Goal: Information Seeking & Learning: Check status

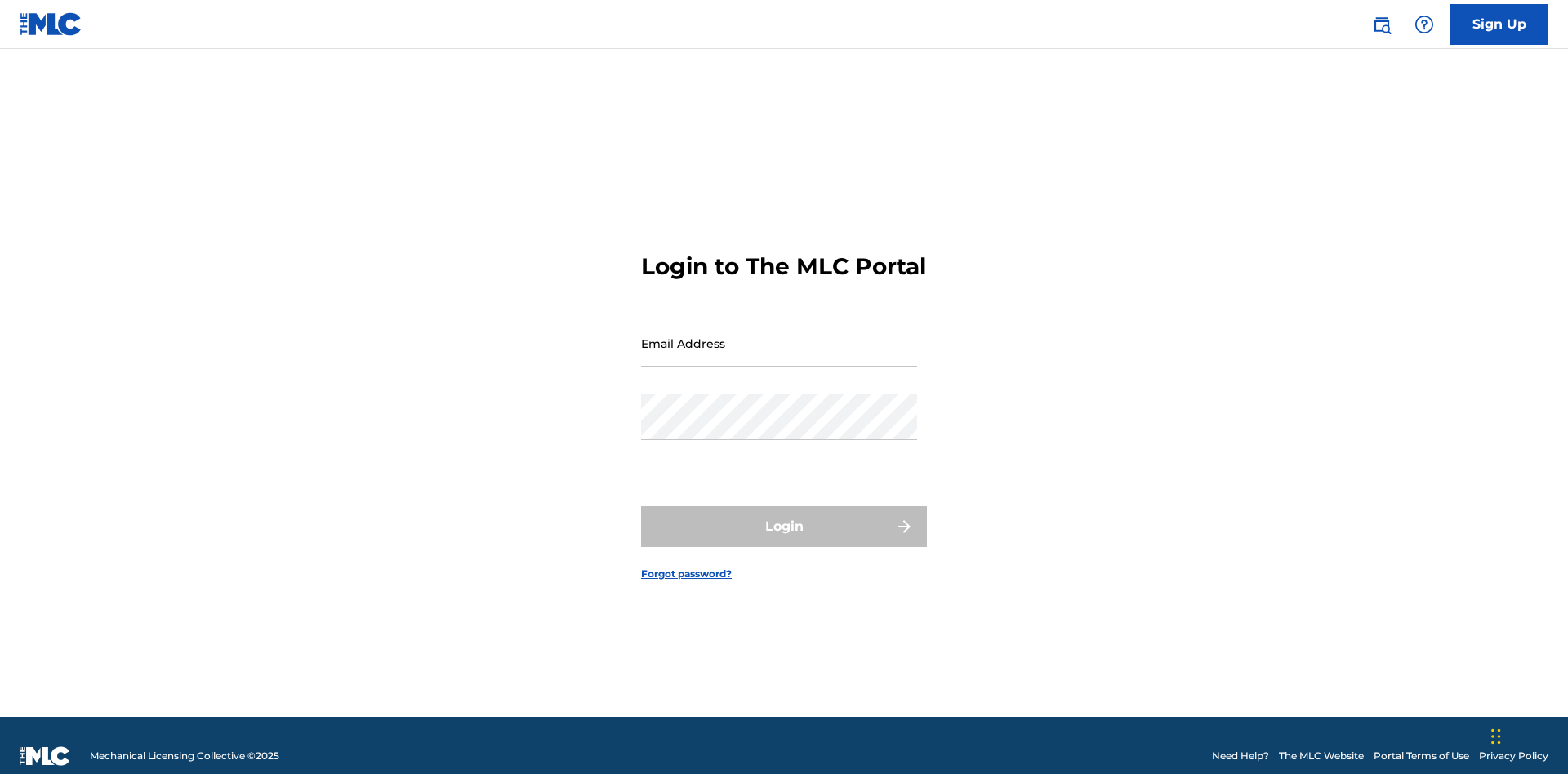
scroll to position [21, 0]
click at [780, 335] on input "Email Address" at bounding box center [779, 343] width 276 height 46
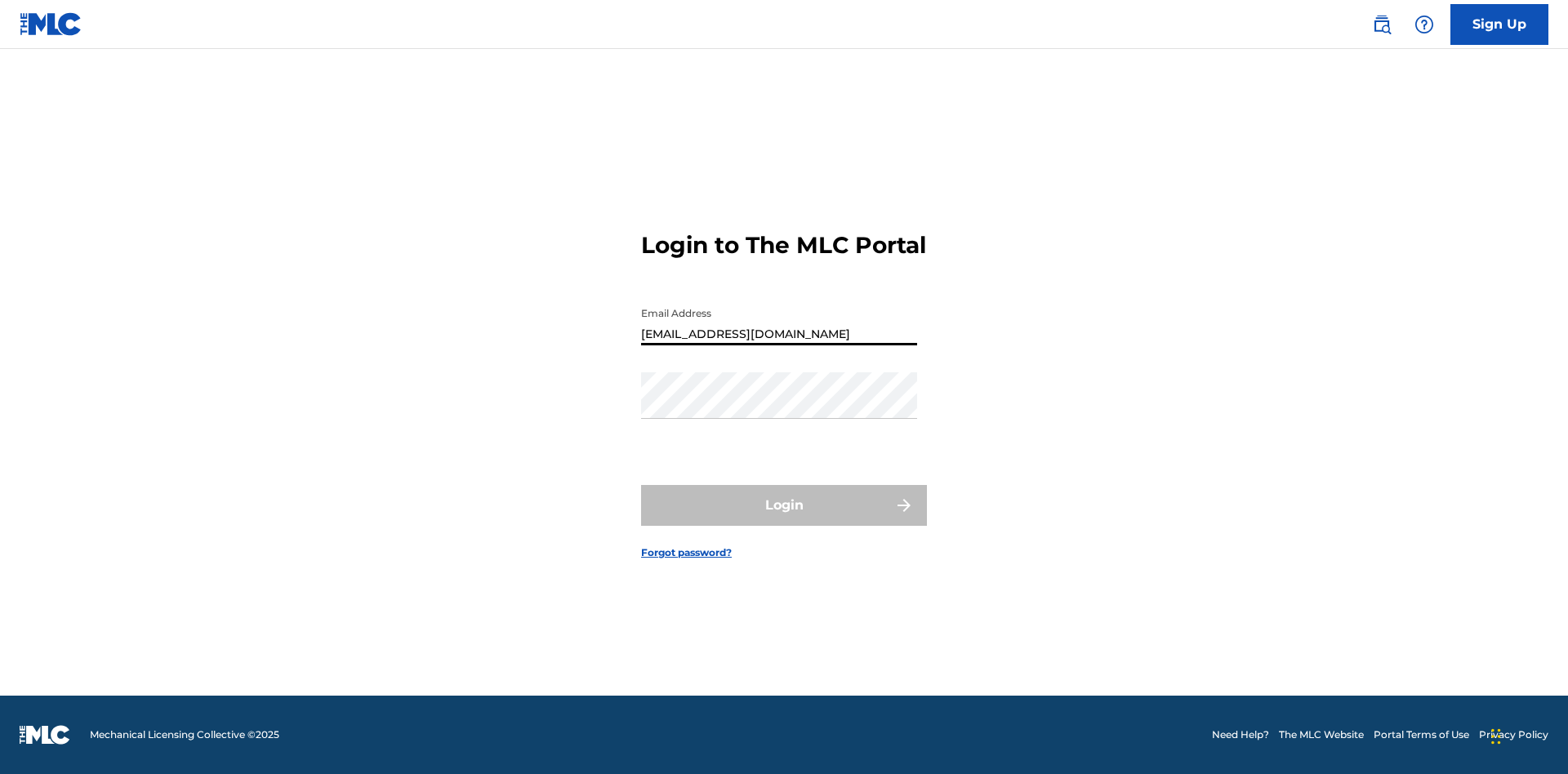
type input "[EMAIL_ADDRESS][DOMAIN_NAME]"
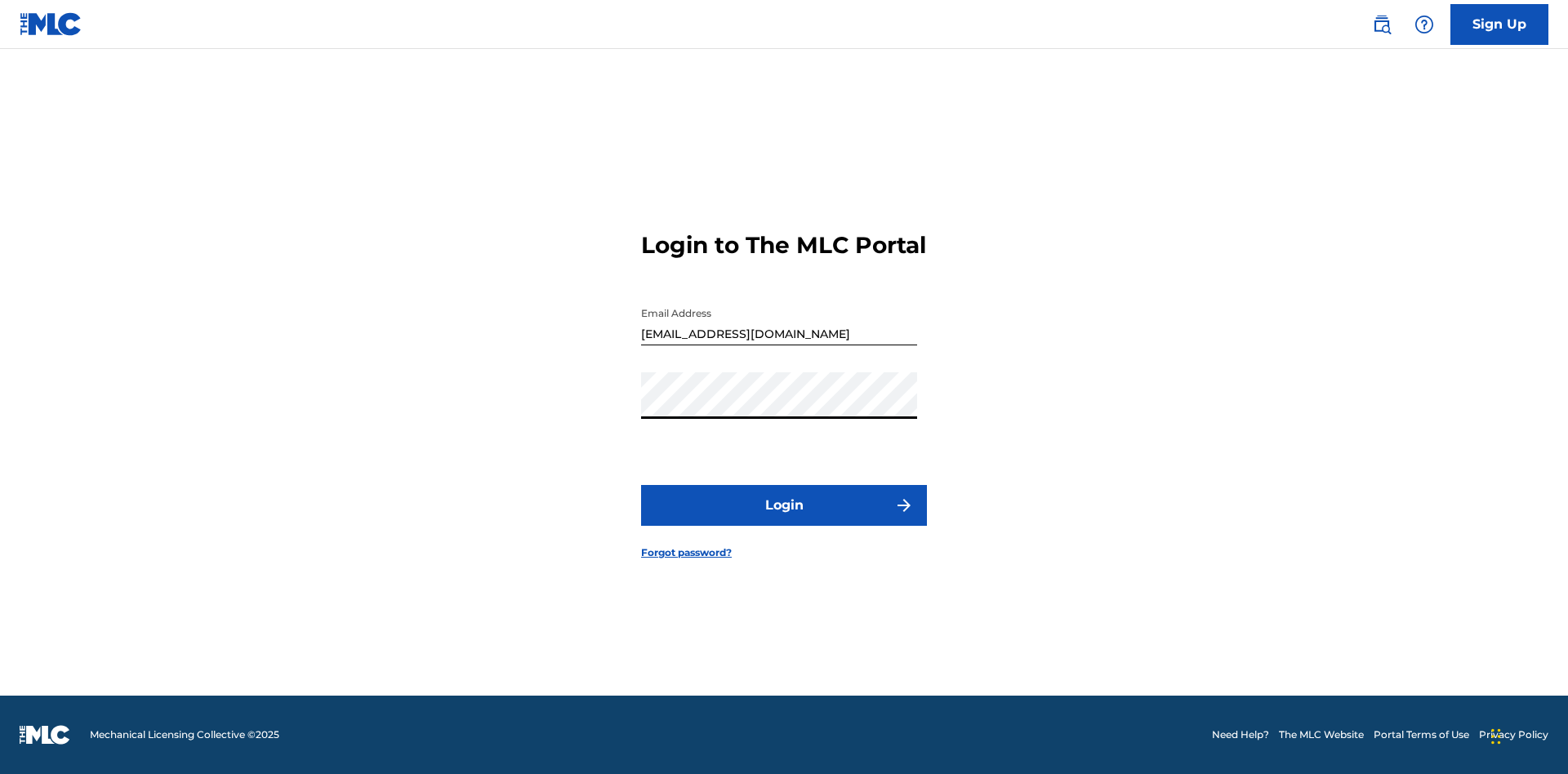
click at [784, 519] on button "Login" at bounding box center [784, 505] width 286 height 41
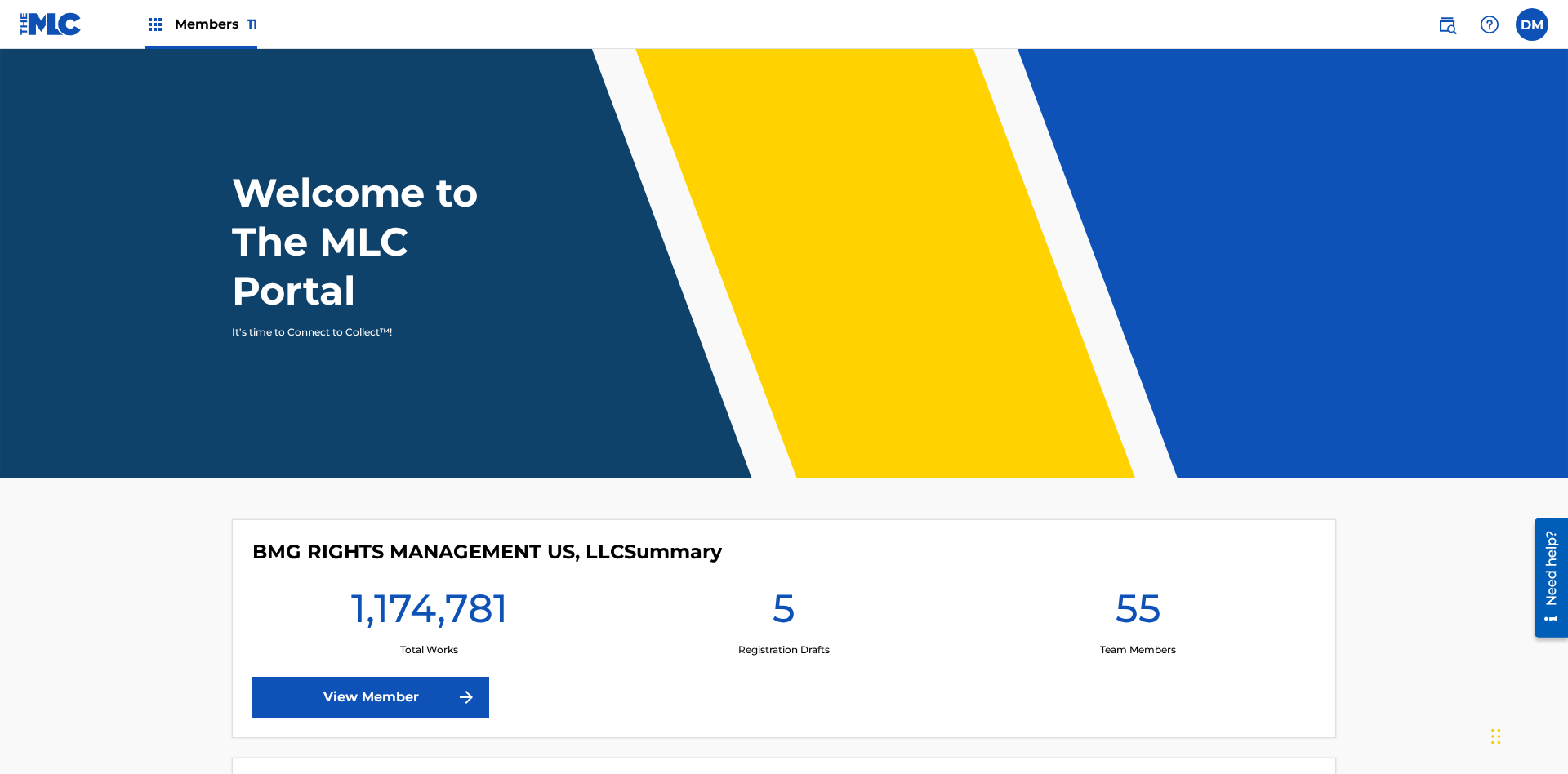
click at [201, 24] on span "Members 11" at bounding box center [216, 24] width 82 height 18
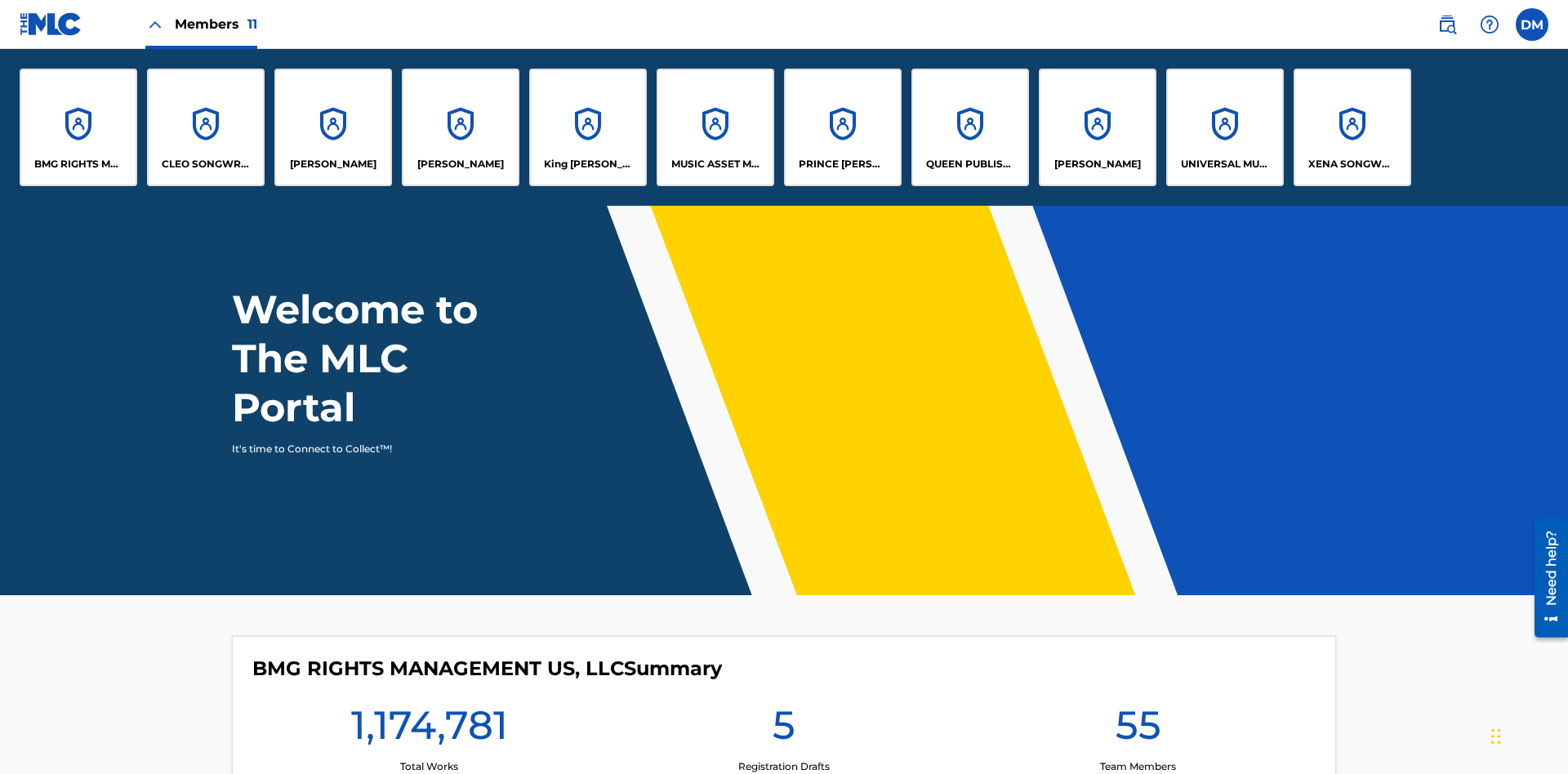
click at [1225, 164] on p "UNIVERSAL MUSIC PUB GROUP" at bounding box center [1225, 164] width 89 height 15
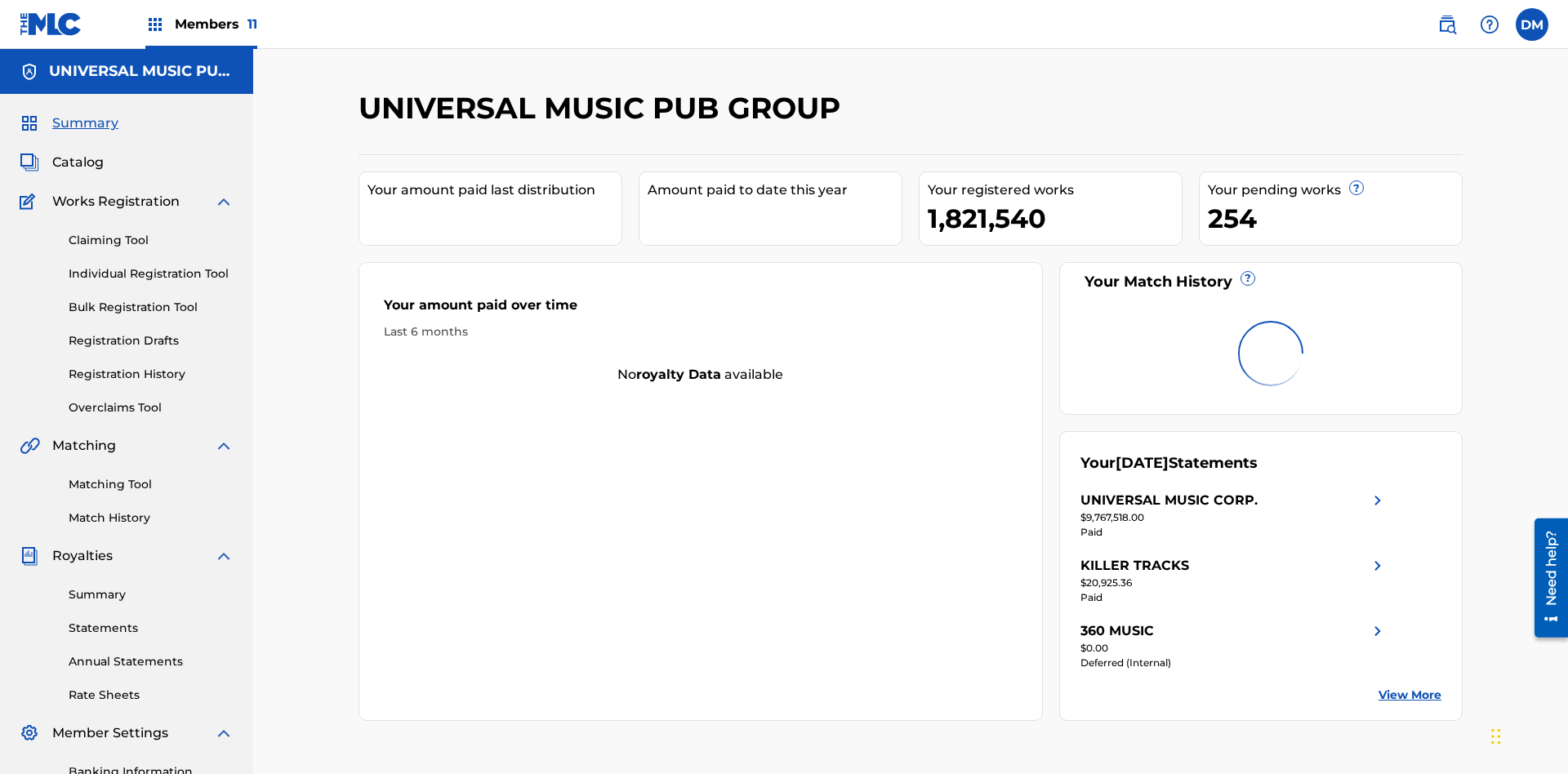
scroll to position [238, 0]
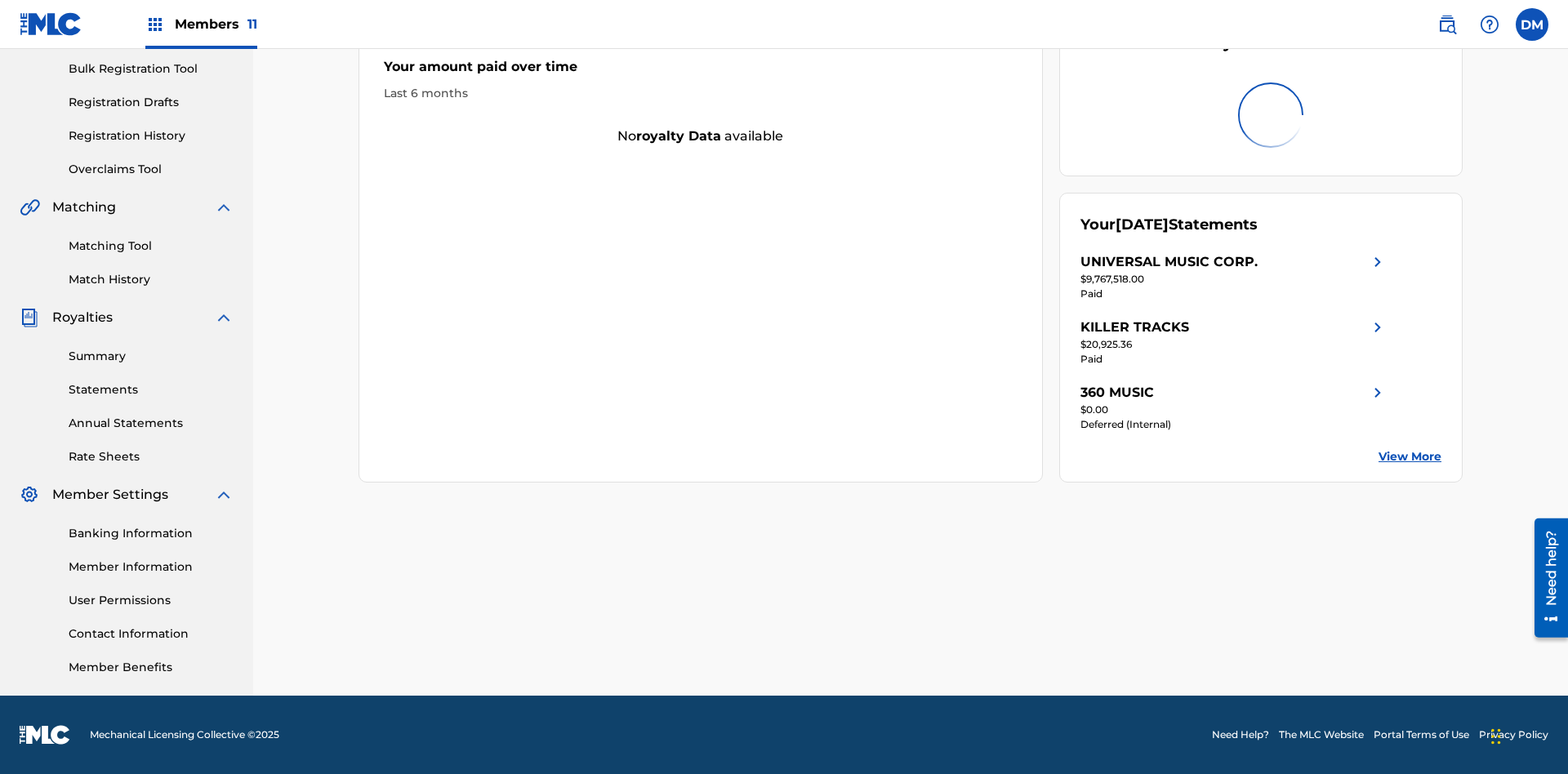
click at [151, 136] on link "Registration History" at bounding box center [151, 136] width 165 height 18
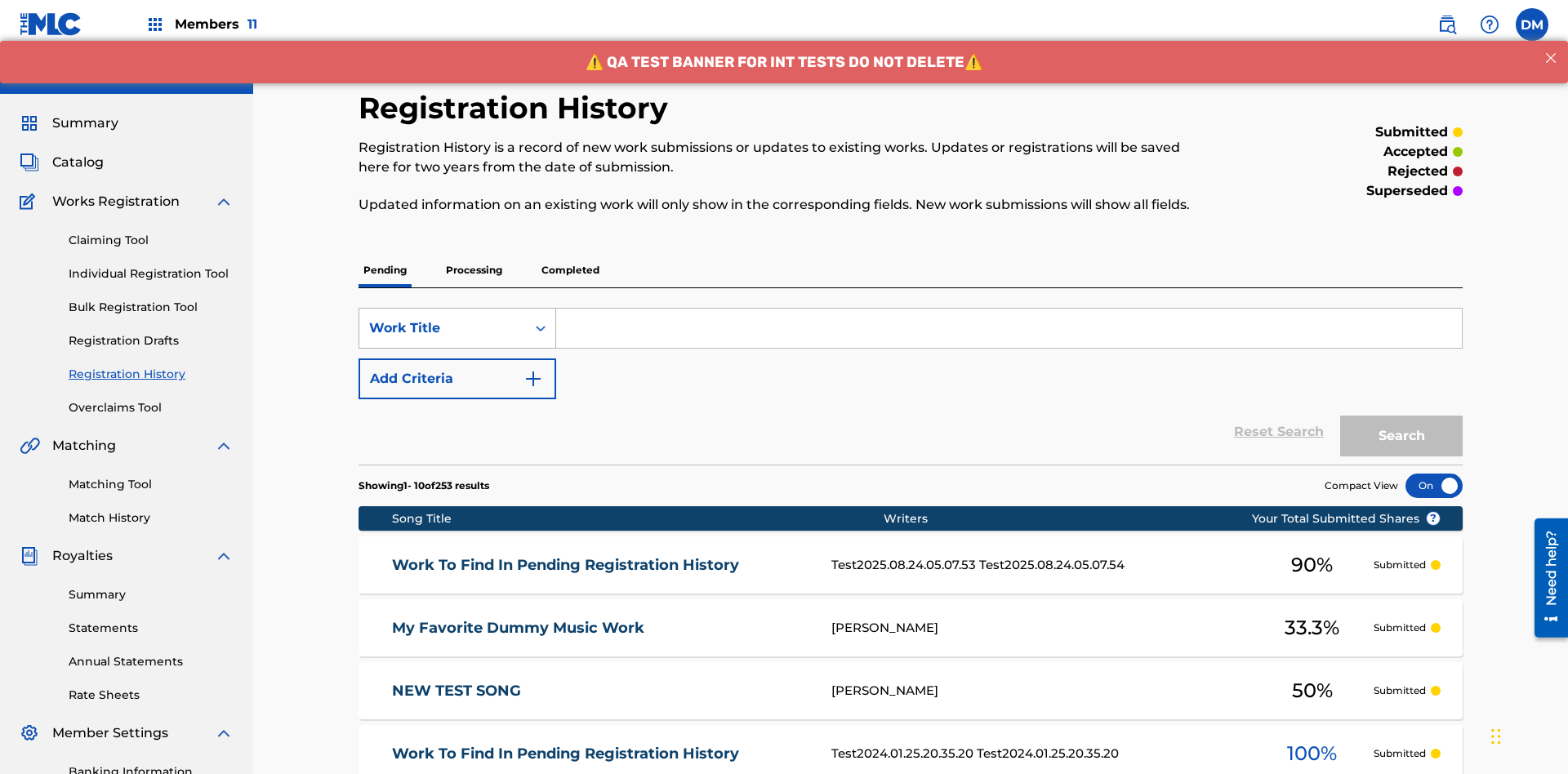
click at [442, 319] on div "Work Title" at bounding box center [442, 328] width 147 height 19
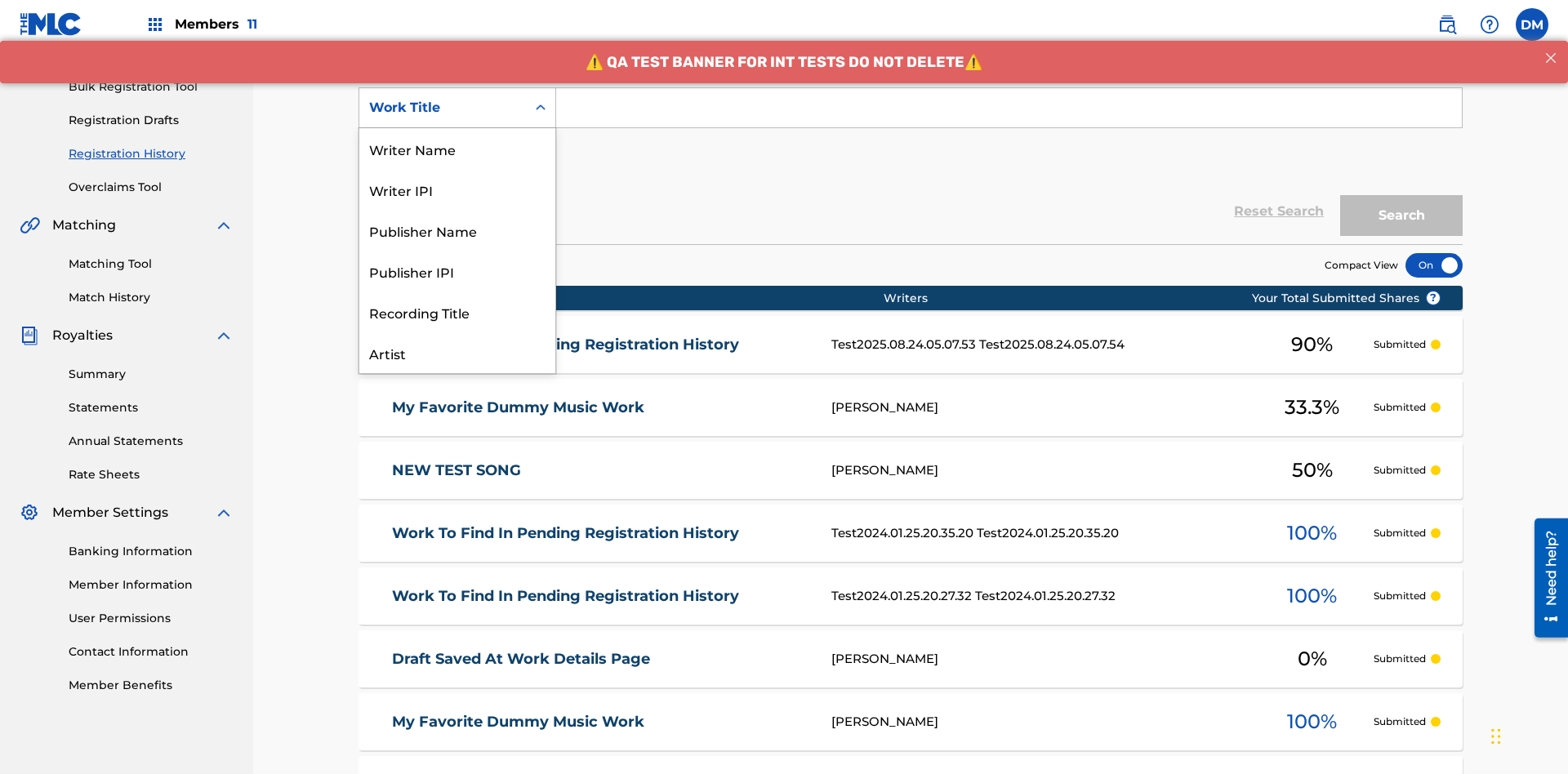
scroll to position [81, 0]
click at [457, 312] on div "ISRC" at bounding box center [457, 312] width 196 height 41
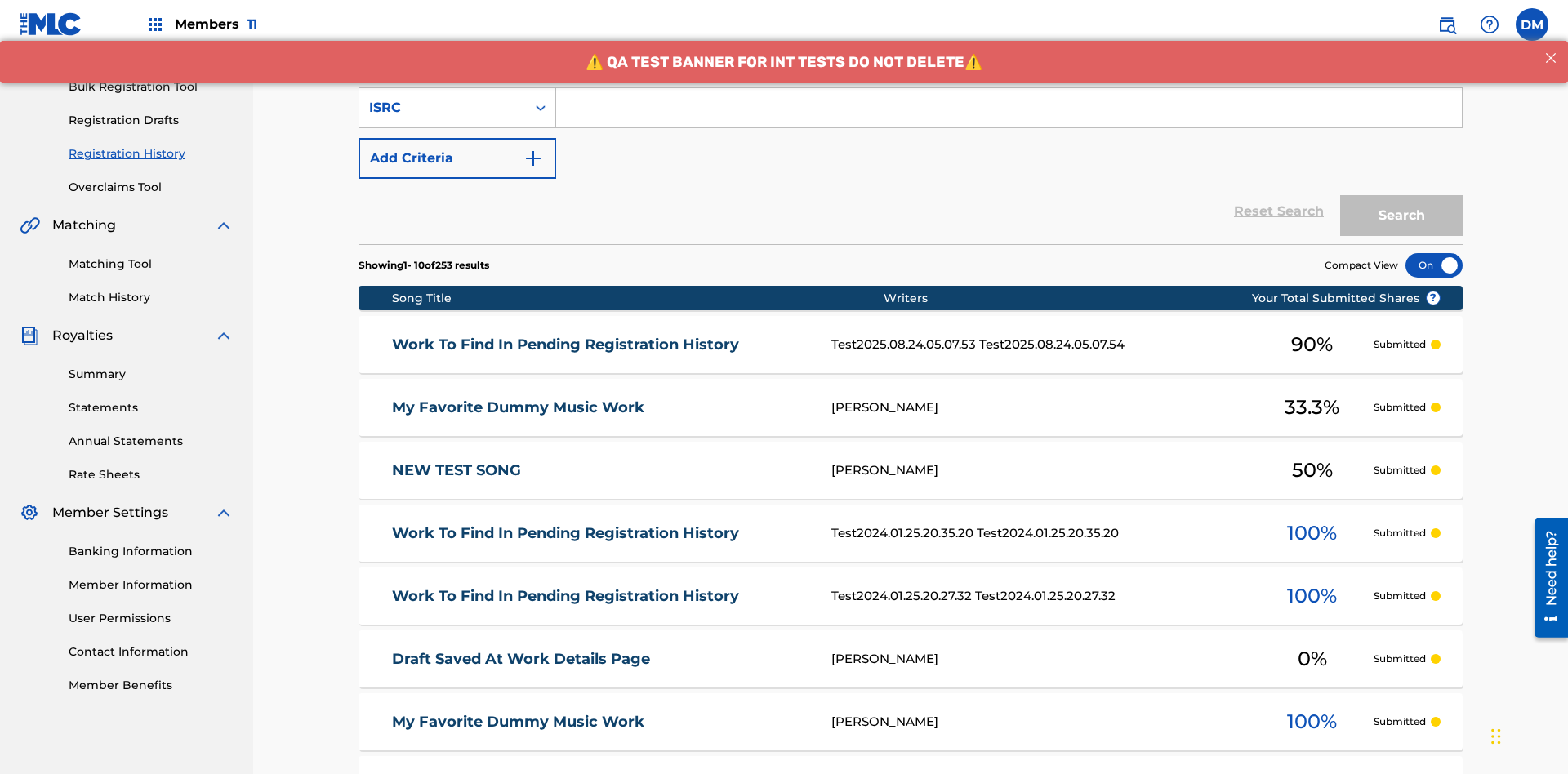
click at [1009, 117] on input "Search Form" at bounding box center [1009, 108] width 906 height 39
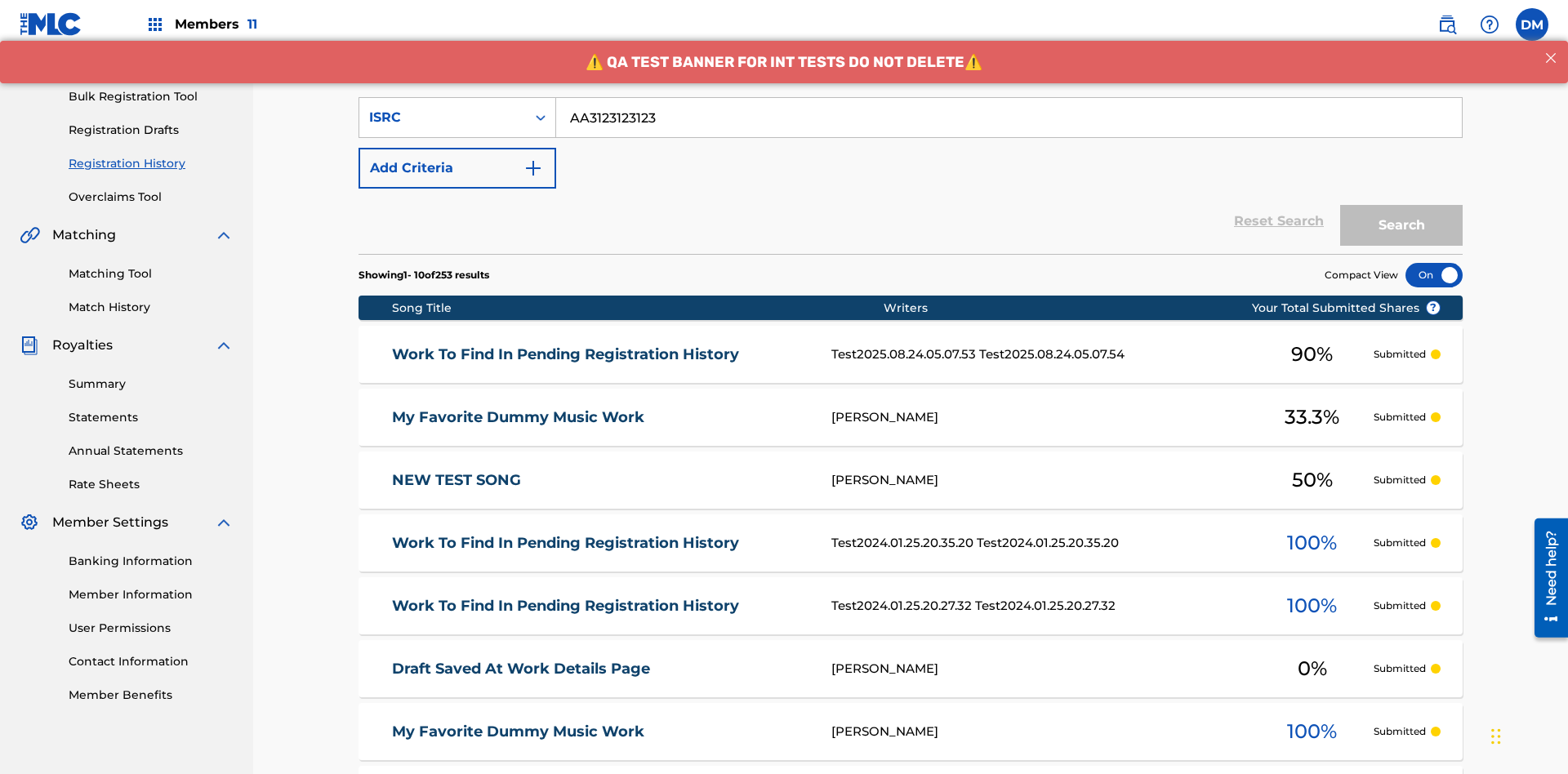
type input "AA3123123123"
click at [1402, 205] on button "Search" at bounding box center [1402, 225] width 123 height 41
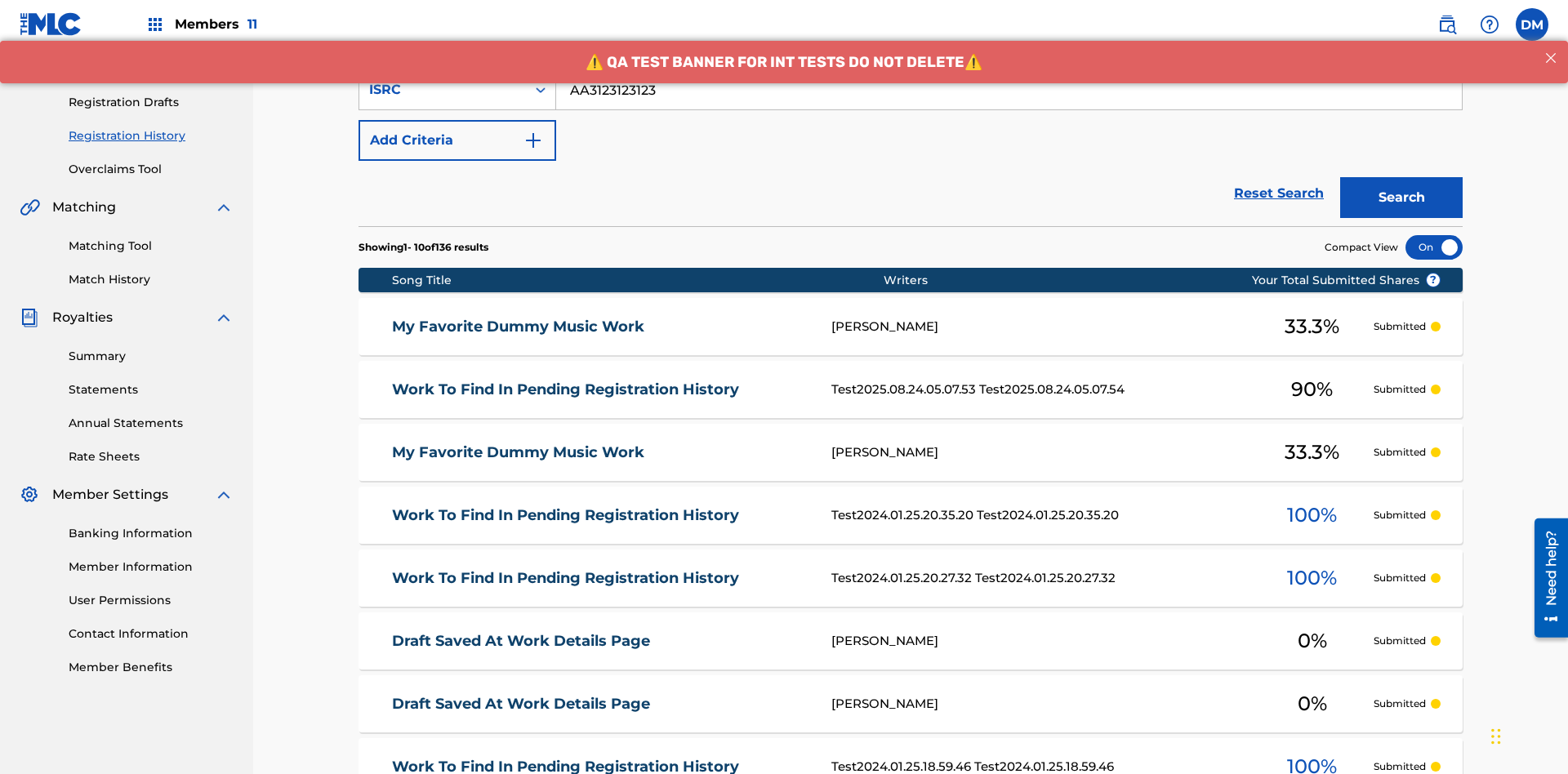
scroll to position [376, 0]
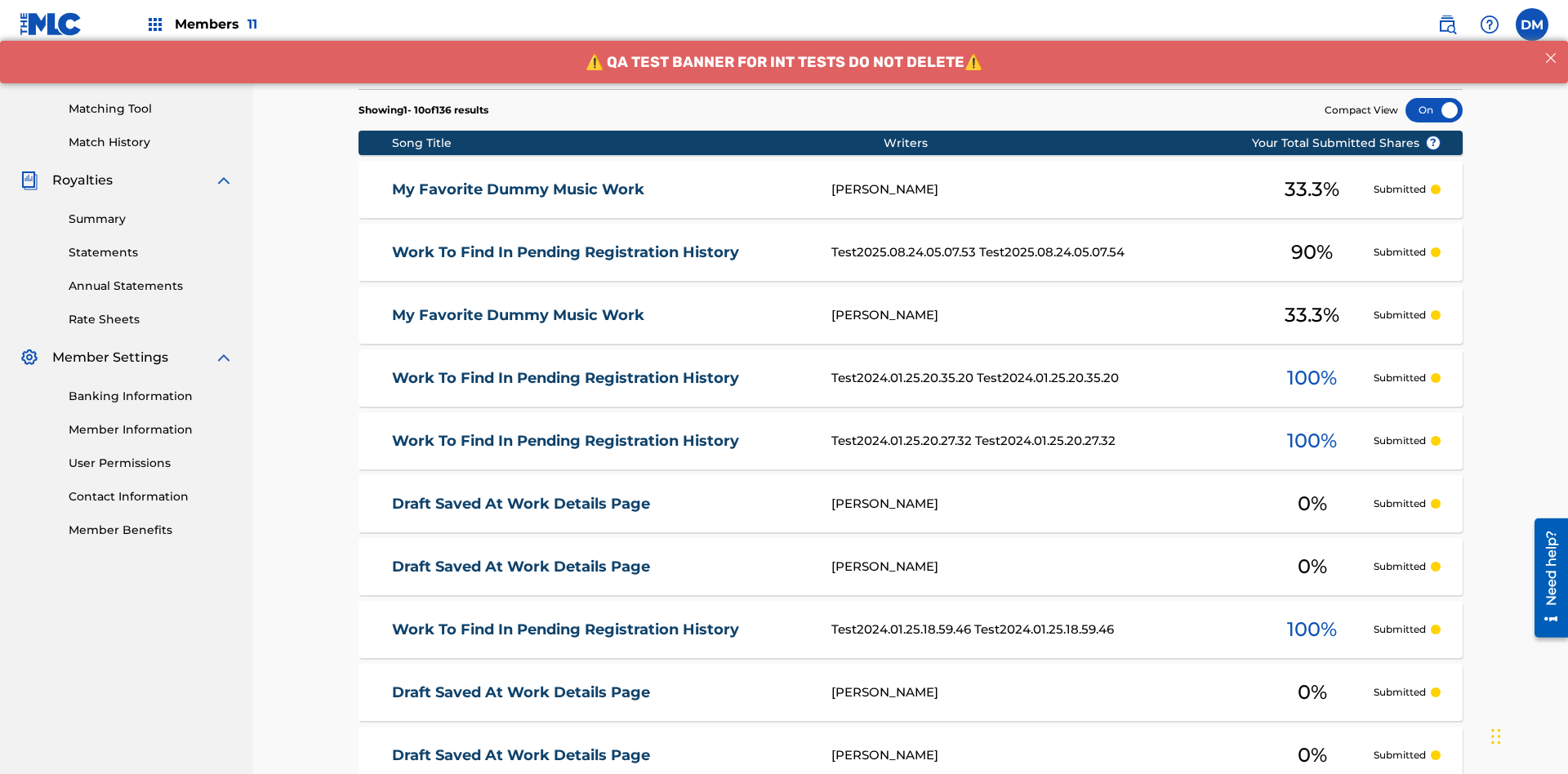
click at [1434, 110] on div at bounding box center [1434, 110] width 57 height 25
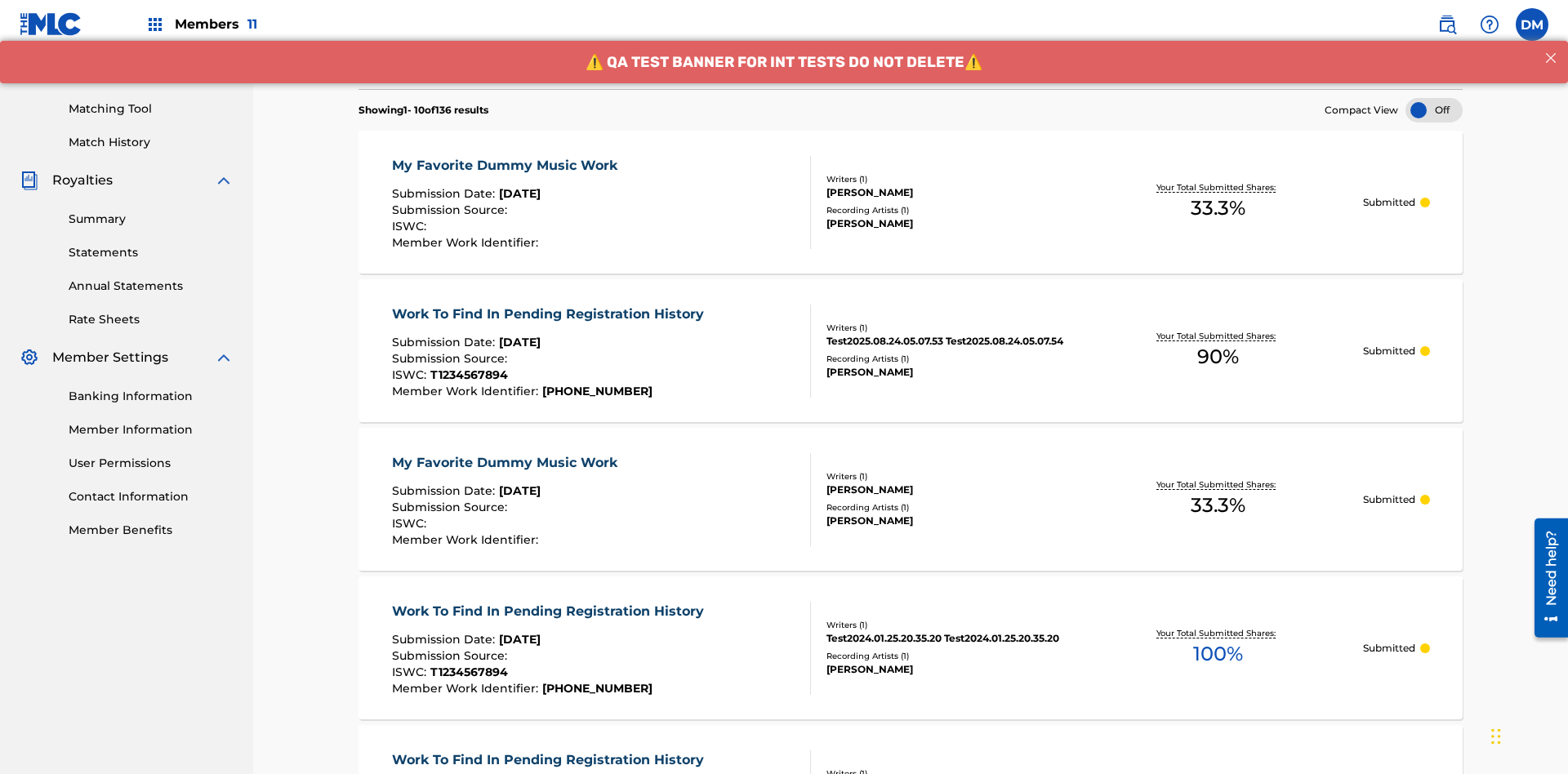
click at [506, 156] on div "My Favorite Dummy Music Work" at bounding box center [509, 165] width 234 height 19
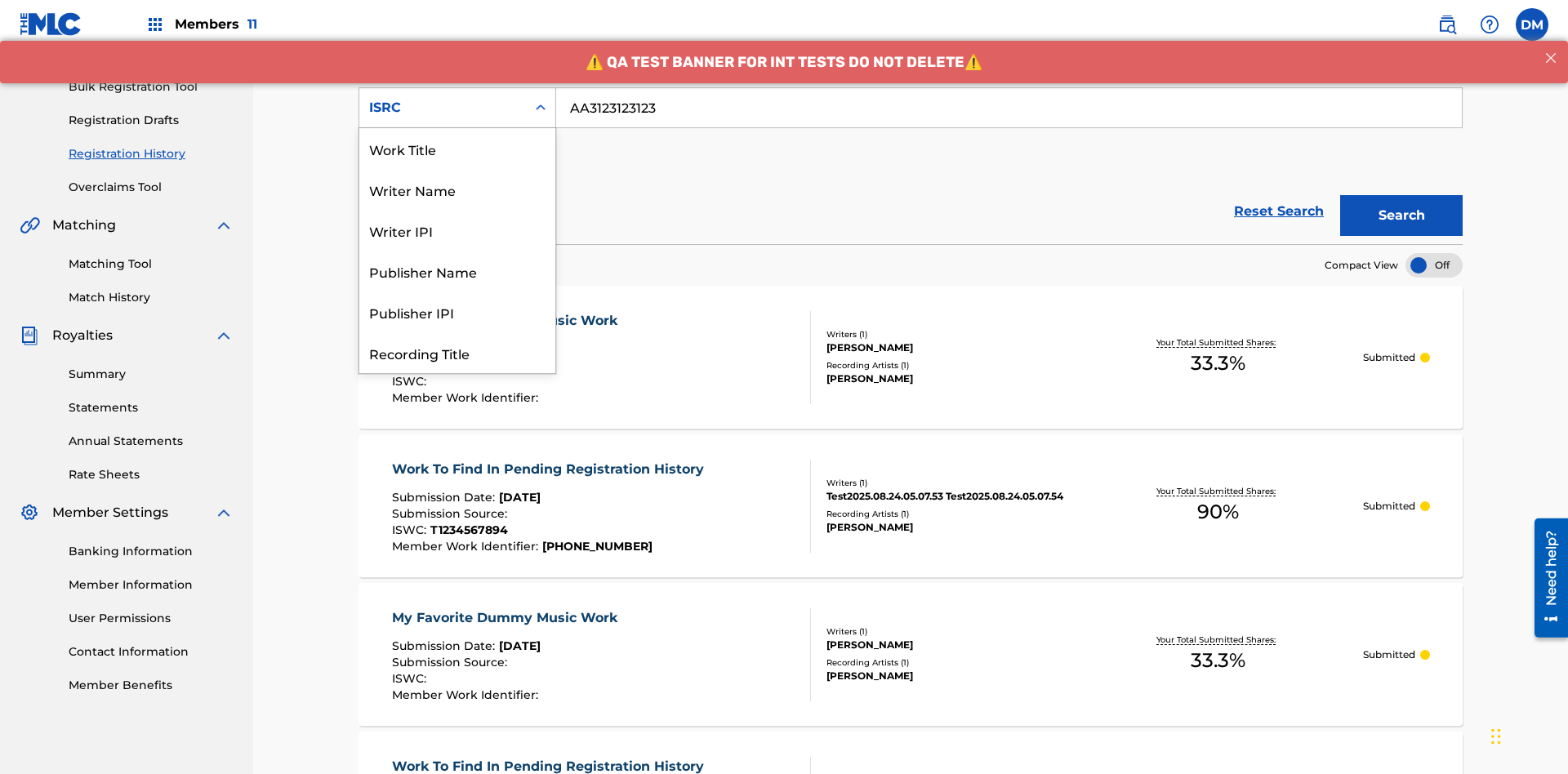
scroll to position [81, 0]
click at [457, 271] on div "Recording Title" at bounding box center [457, 271] width 196 height 41
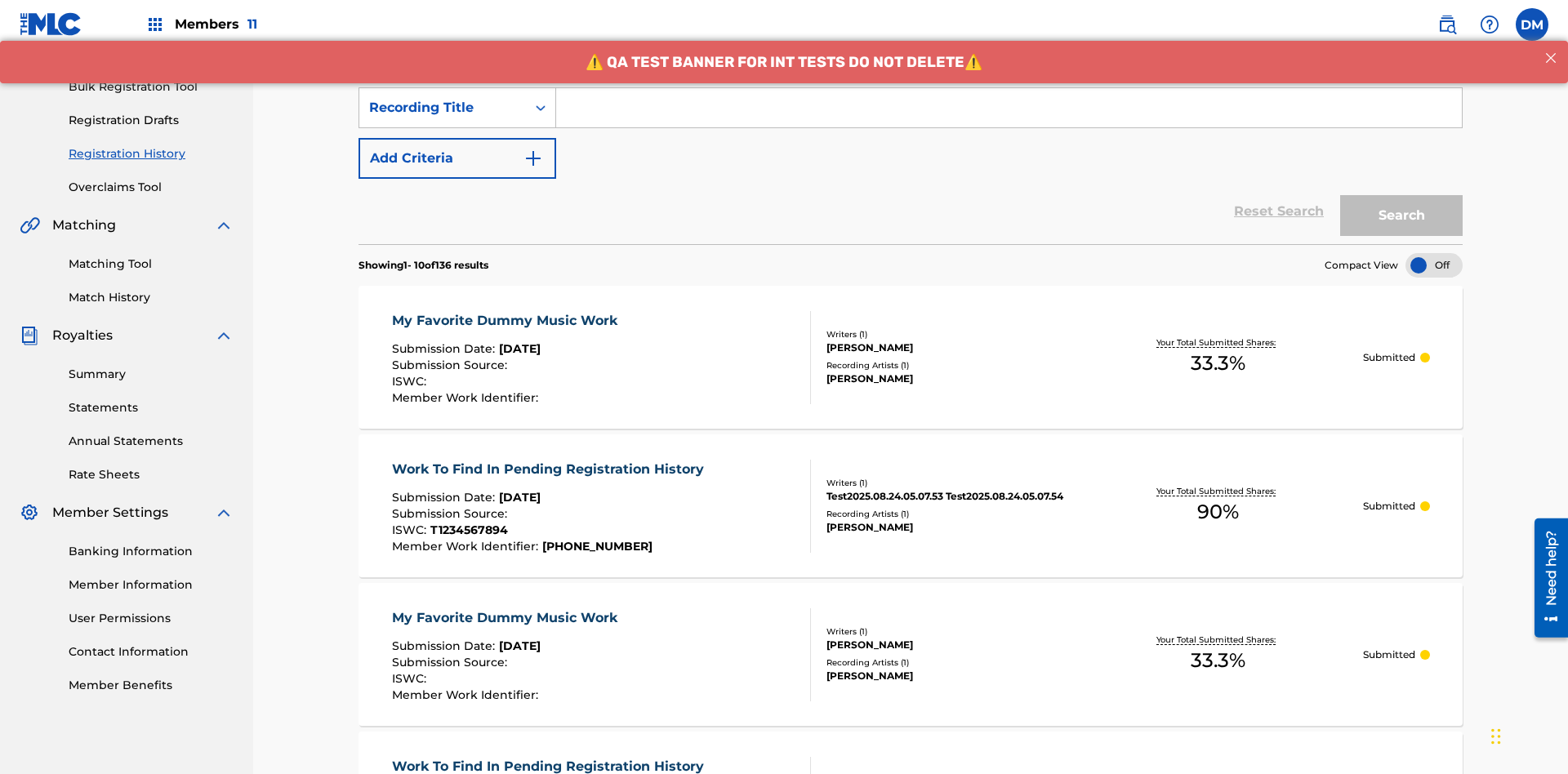
click at [1009, 117] on input "Search Form" at bounding box center [1009, 108] width 906 height 39
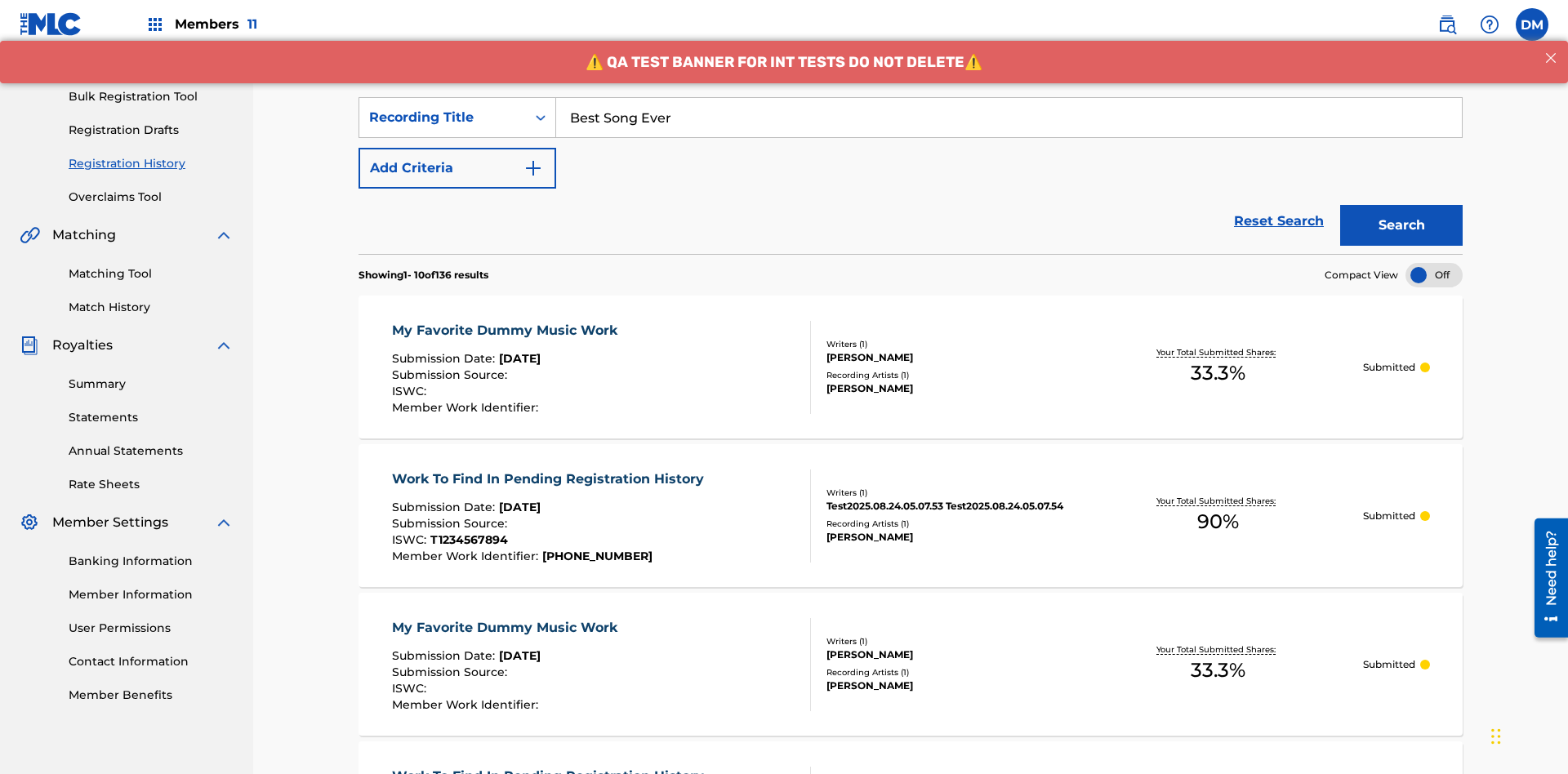
type input "Best Song Ever"
click at [1402, 205] on button "Search" at bounding box center [1402, 225] width 123 height 41
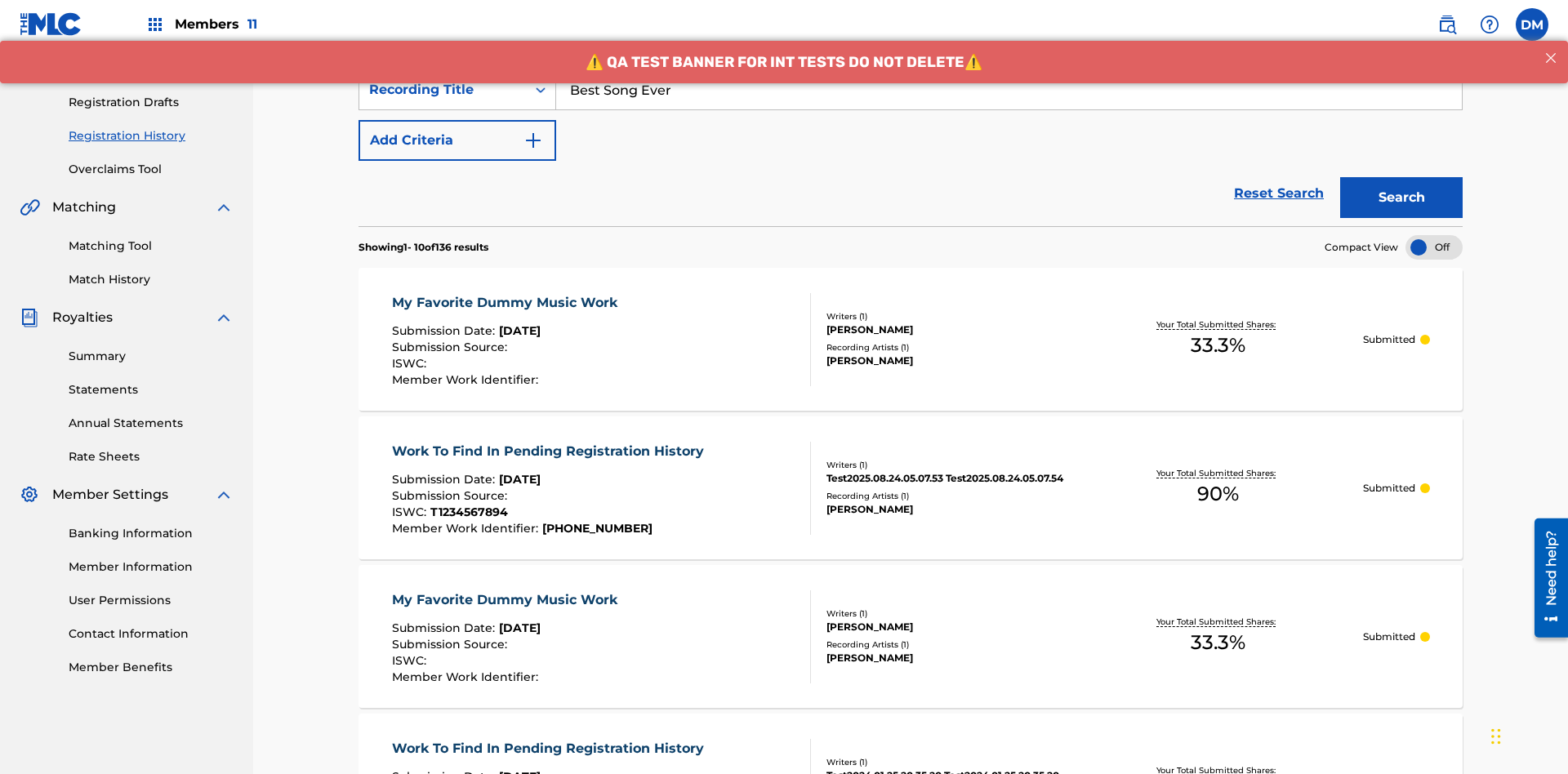
click at [506, 293] on div "My Favorite Dummy Music Work" at bounding box center [509, 303] width 234 height 19
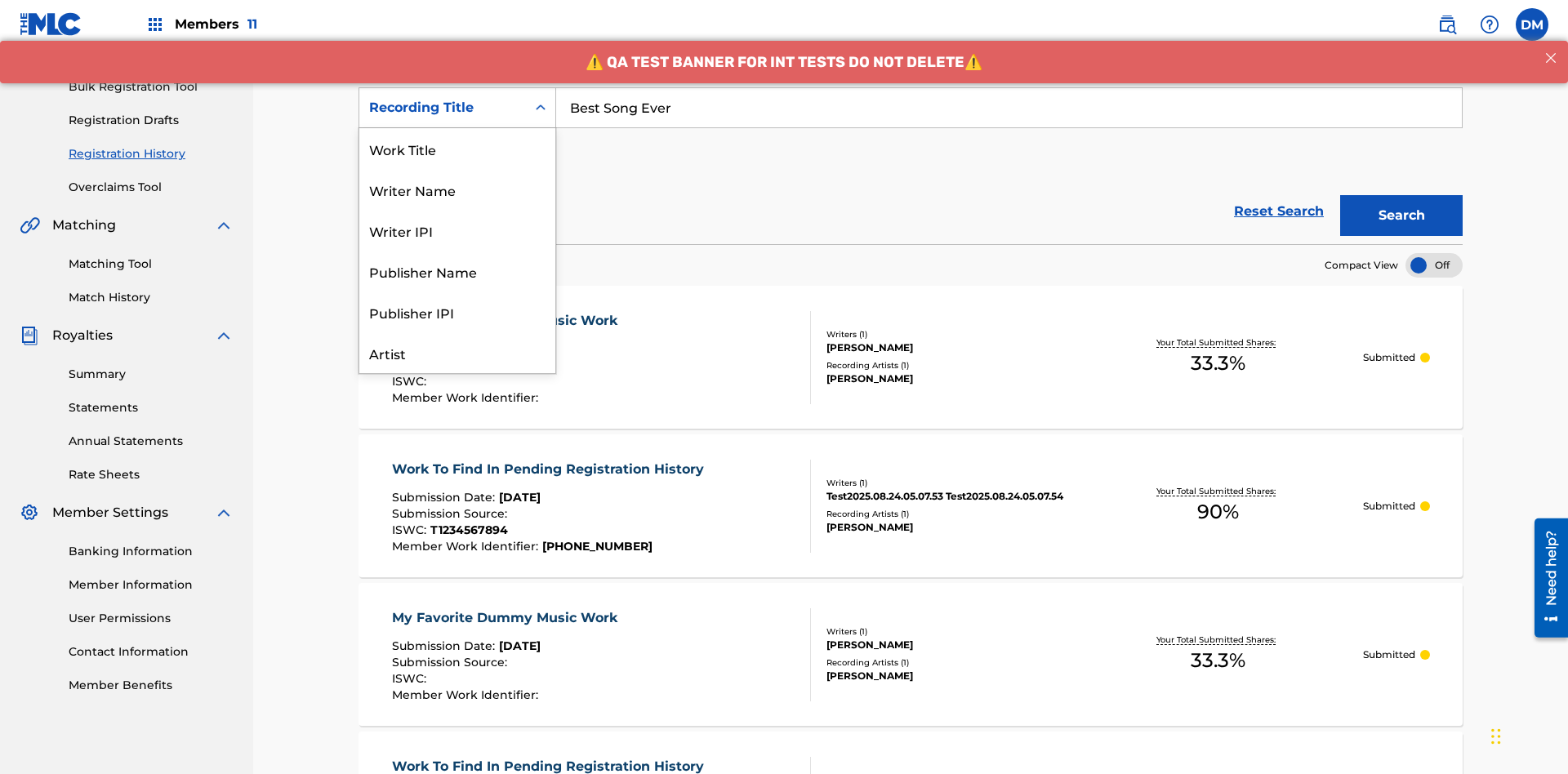
scroll to position [81, 0]
click at [457, 88] on div "Work Title" at bounding box center [457, 67] width 196 height 41
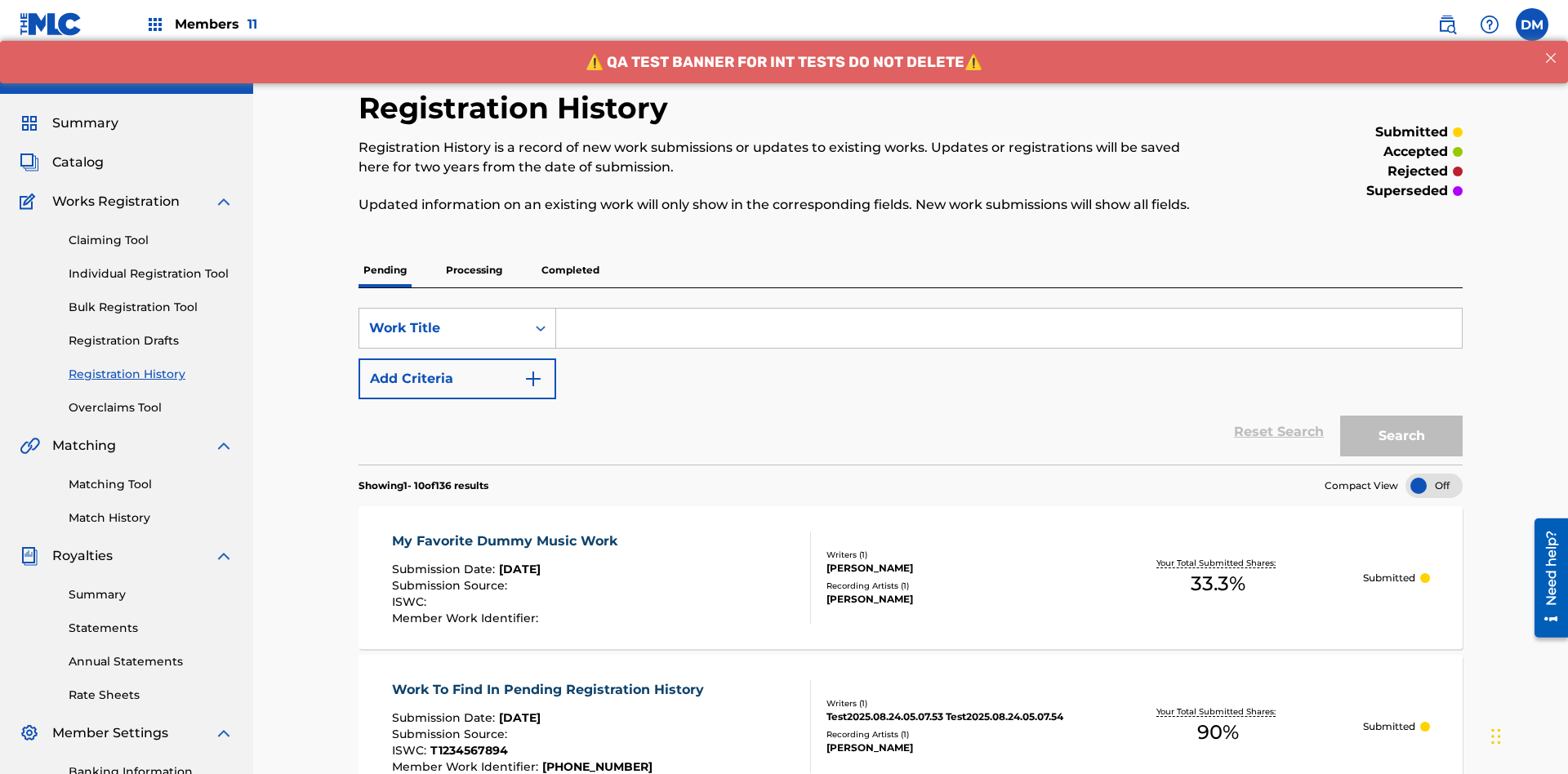
click at [1009, 308] on input "Search Form" at bounding box center [1009, 327] width 906 height 39
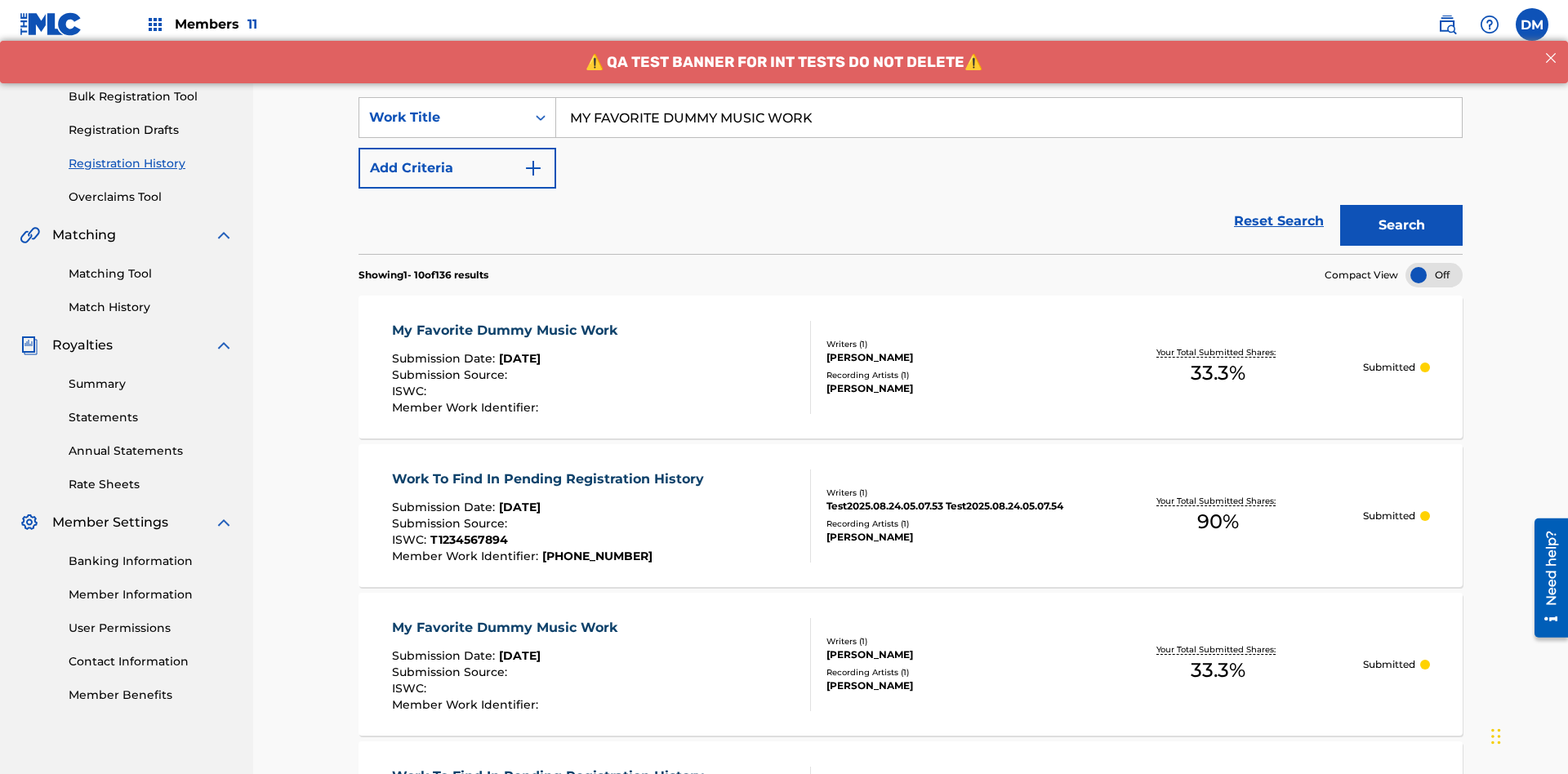
type input "MY FAVORITE DUMMY MUSIC WORK"
click at [1402, 205] on button "Search" at bounding box center [1402, 225] width 123 height 41
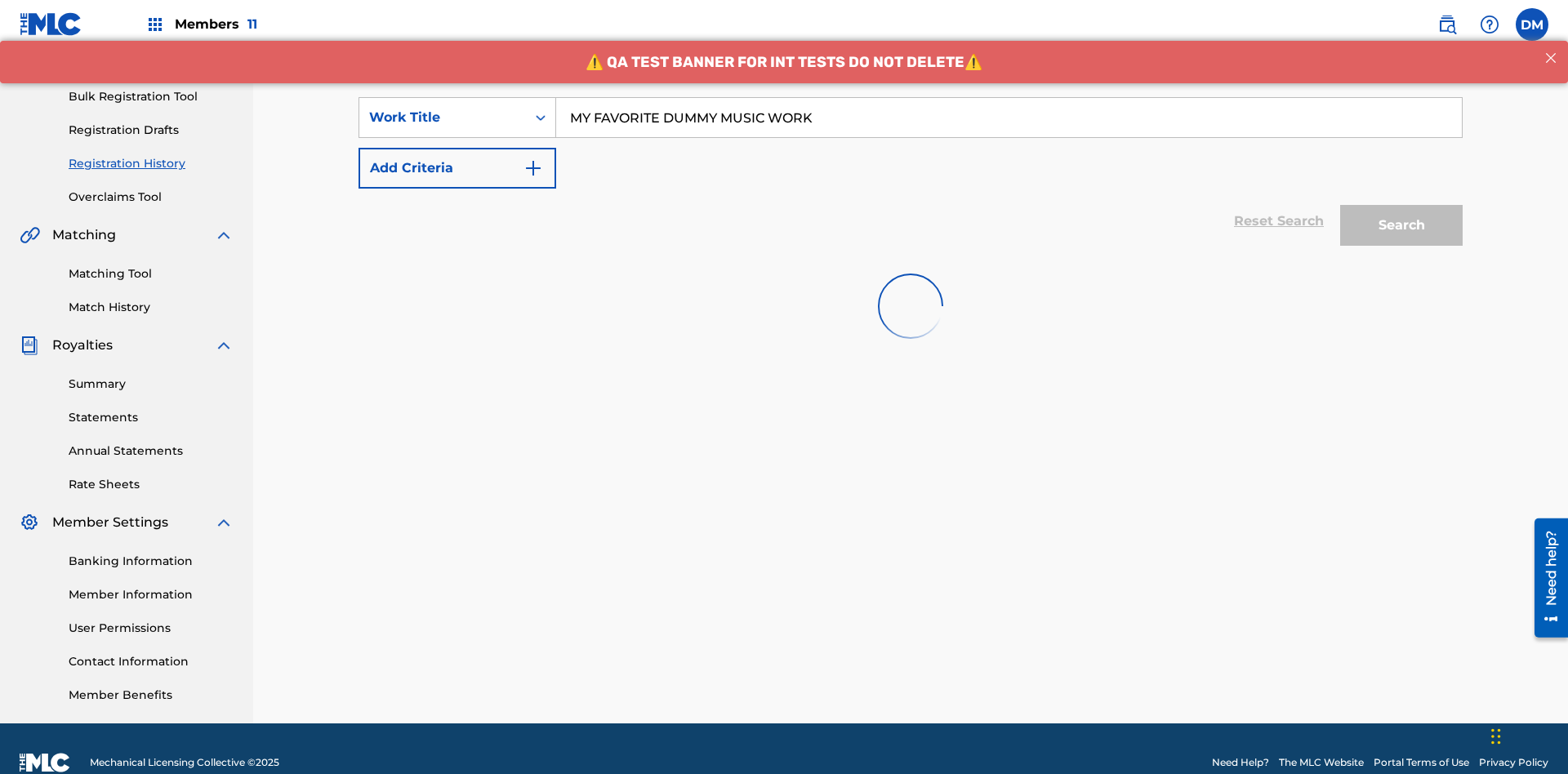
scroll to position [238, 0]
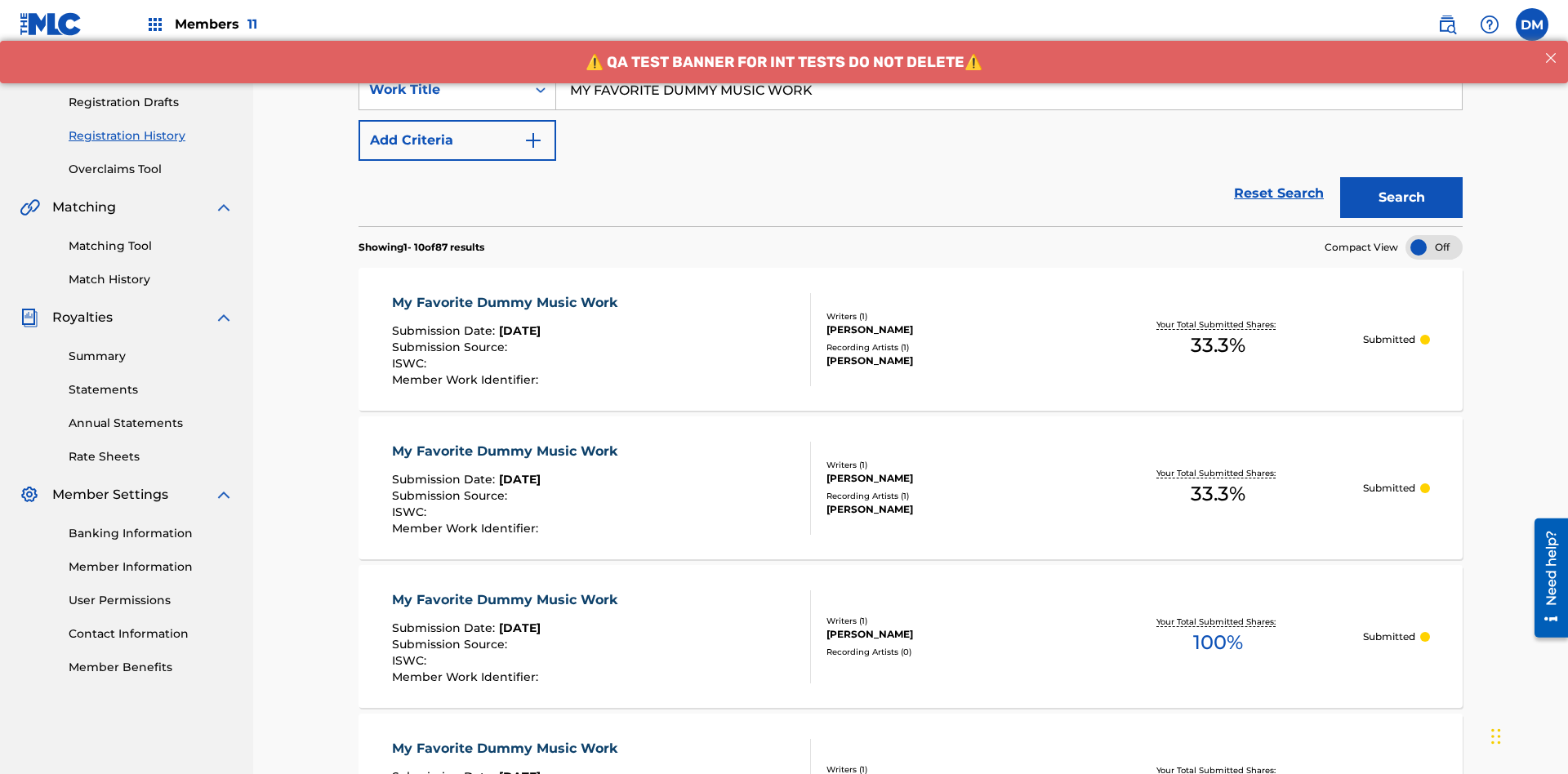
click at [506, 293] on div "My Favorite Dummy Music Work" at bounding box center [509, 303] width 234 height 19
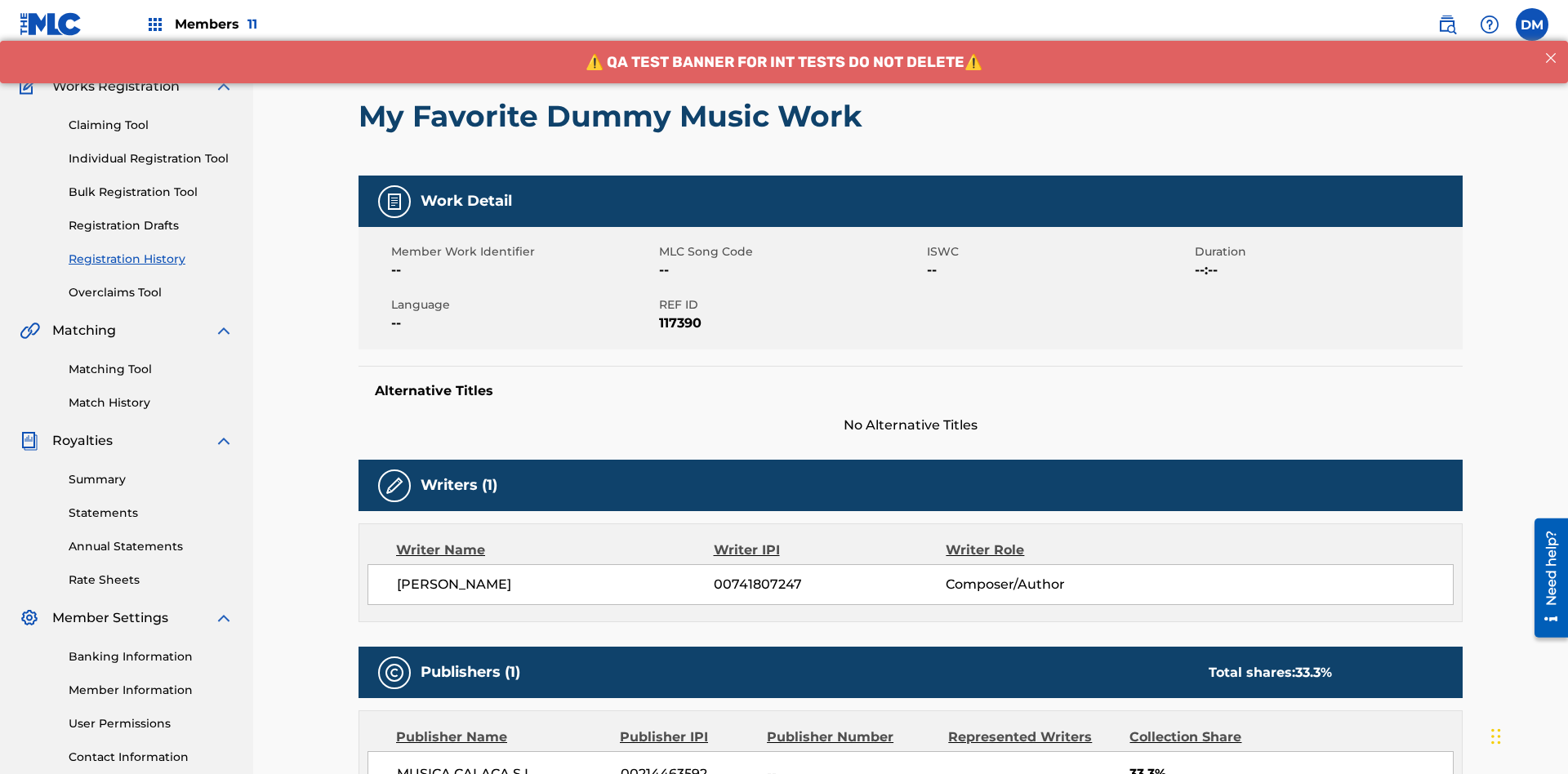
click at [407, 36] on button "< Back" at bounding box center [407, 15] width 98 height 41
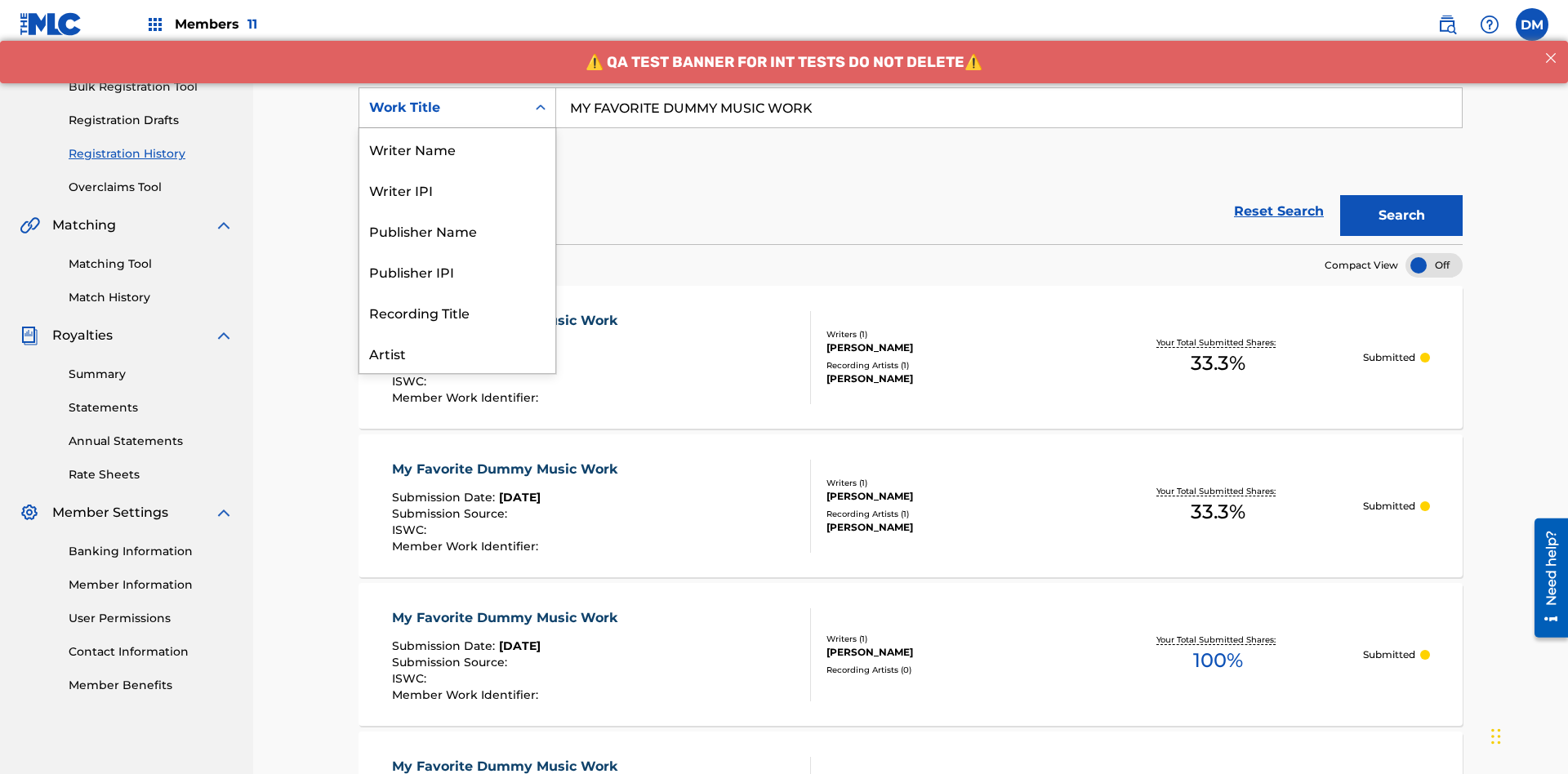
scroll to position [81, 0]
click at [457, 88] on div "Writer Name" at bounding box center [457, 67] width 196 height 41
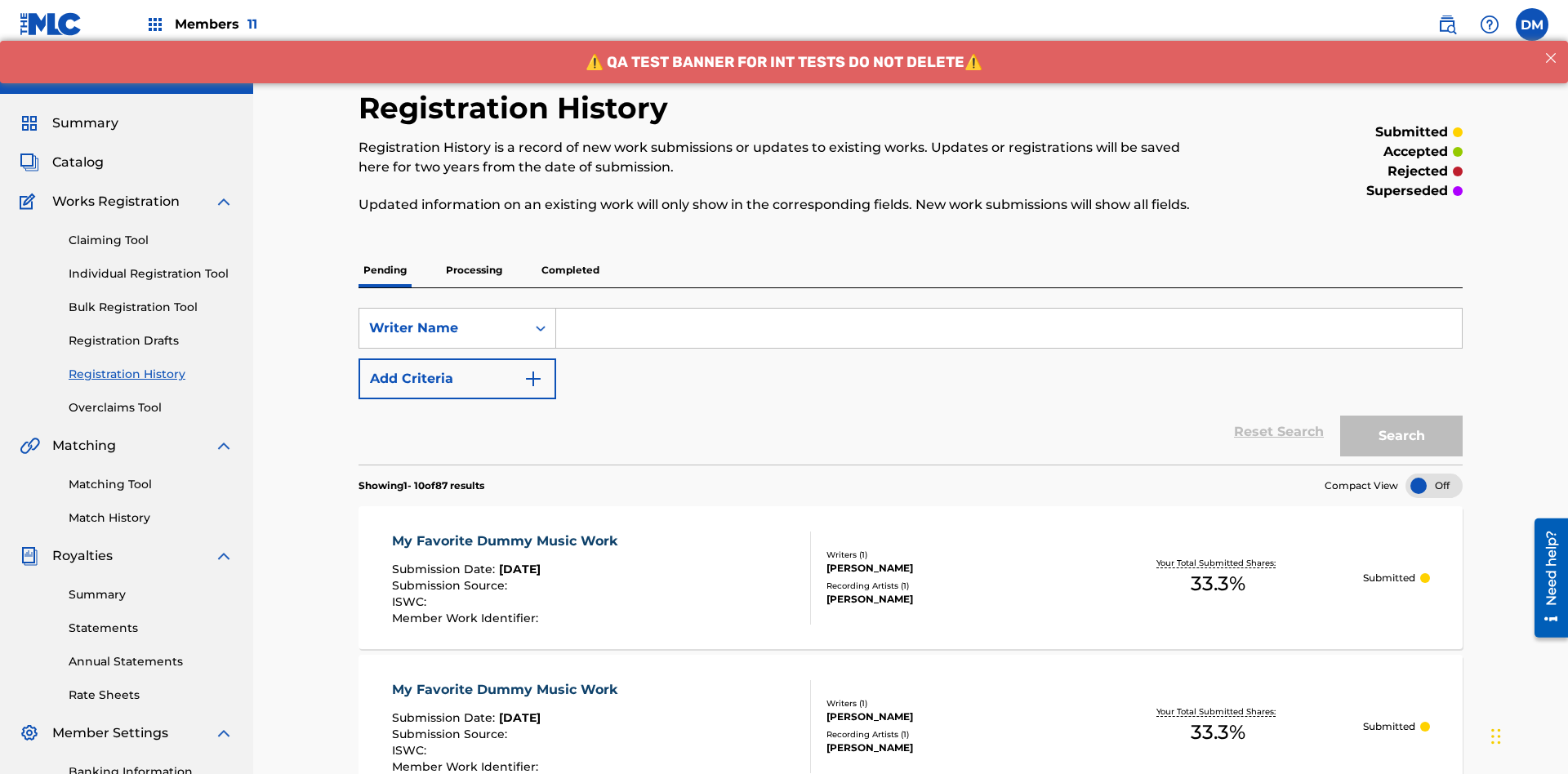
click at [1009, 308] on input "Search Form" at bounding box center [1009, 327] width 906 height 39
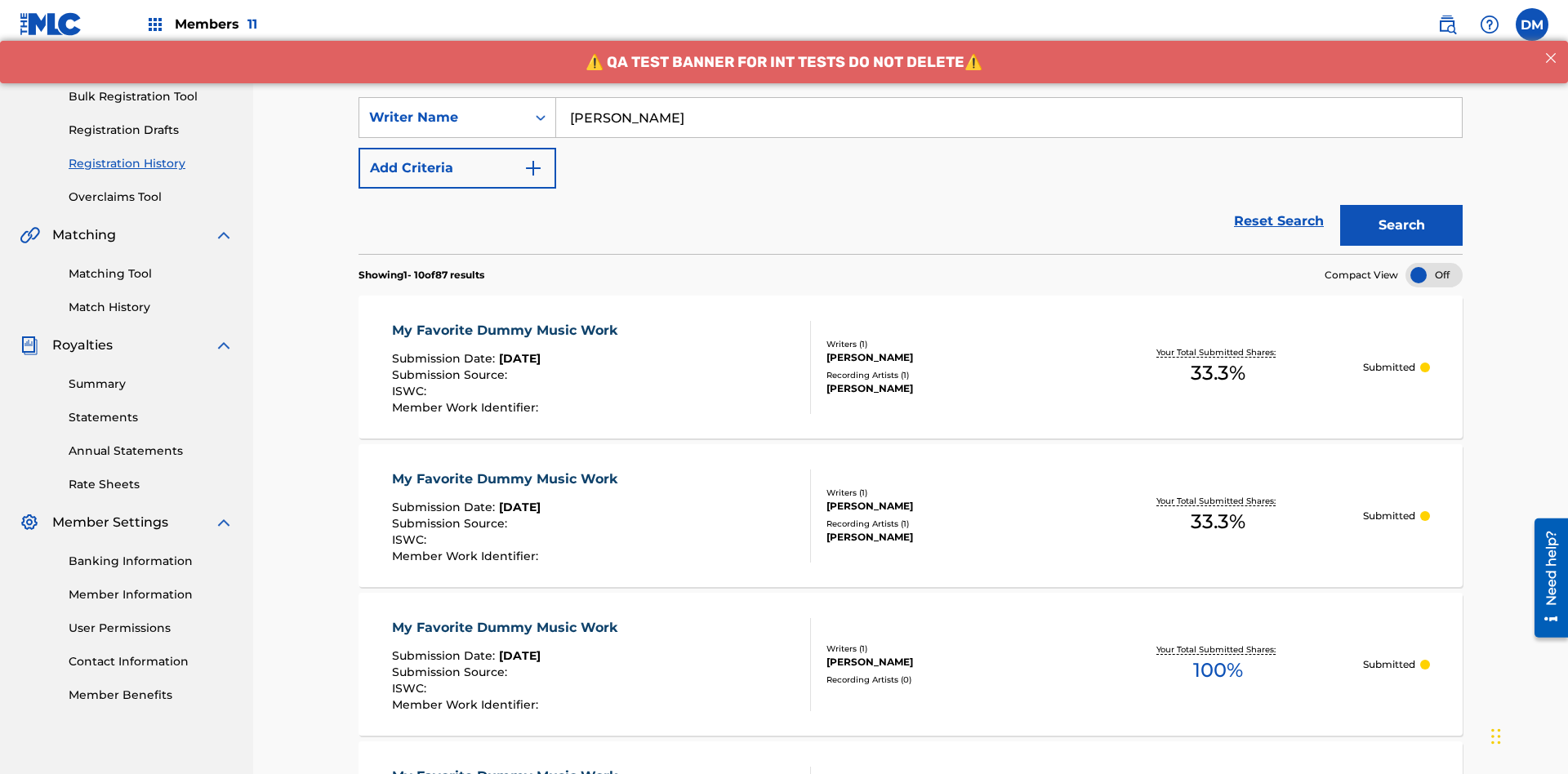
scroll to position [238, 0]
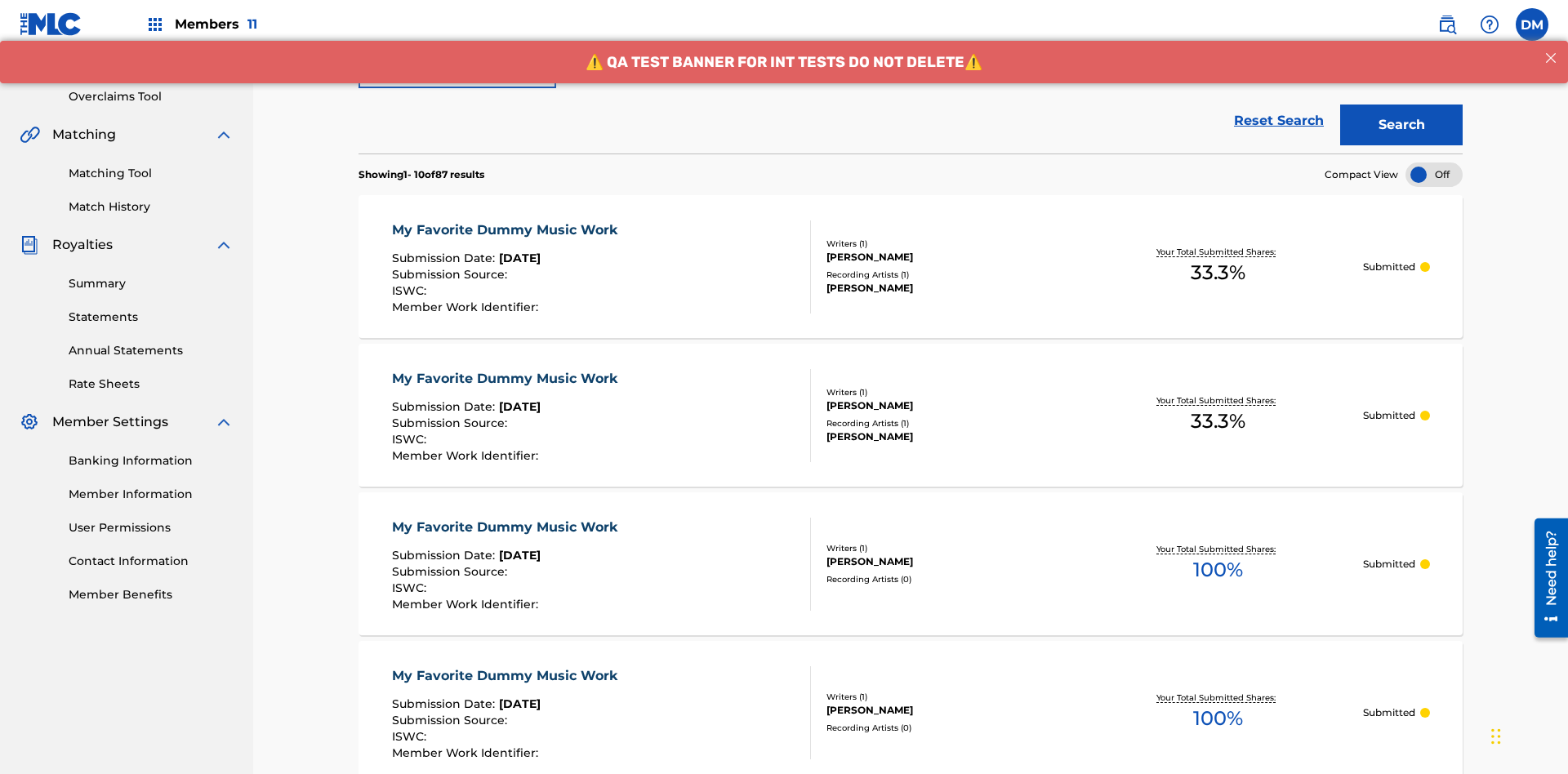
type input "[PERSON_NAME]"
click at [1402, 118] on button "Search" at bounding box center [1402, 126] width 123 height 41
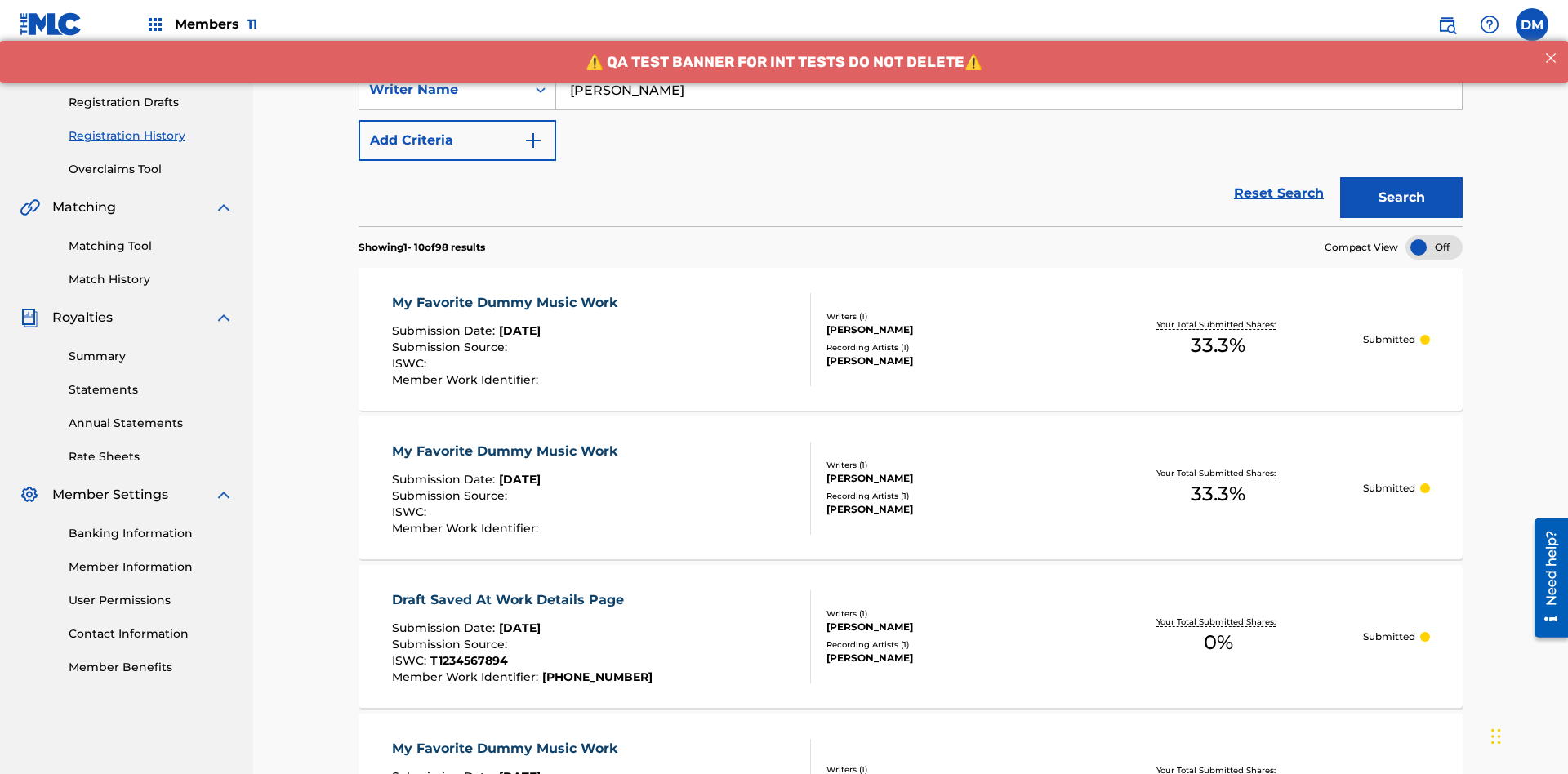
click at [506, 293] on div "My Favorite Dummy Music Work" at bounding box center [509, 303] width 234 height 19
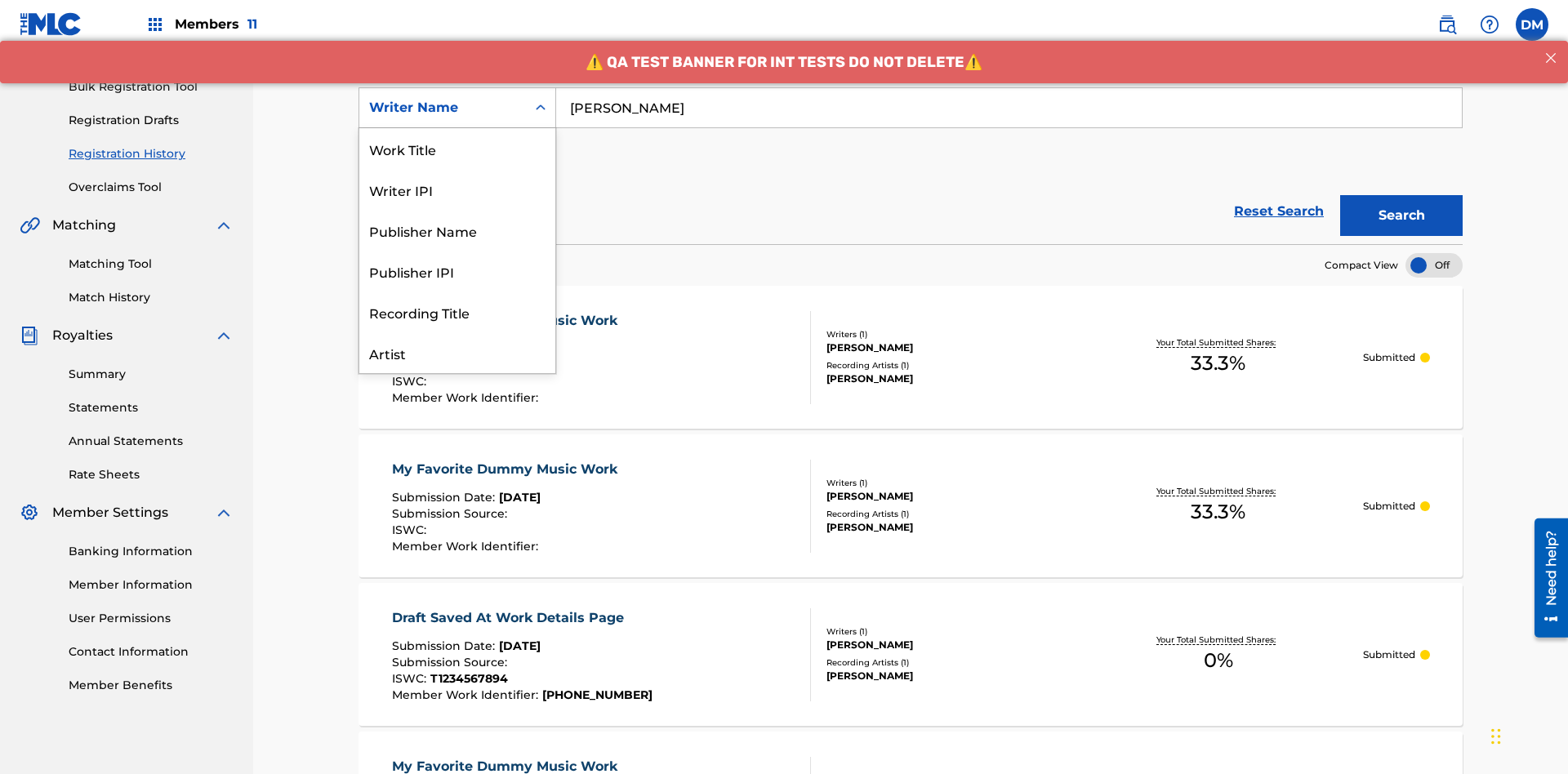
scroll to position [81, 0]
click at [457, 128] on div "Writer IPI" at bounding box center [457, 108] width 196 height 41
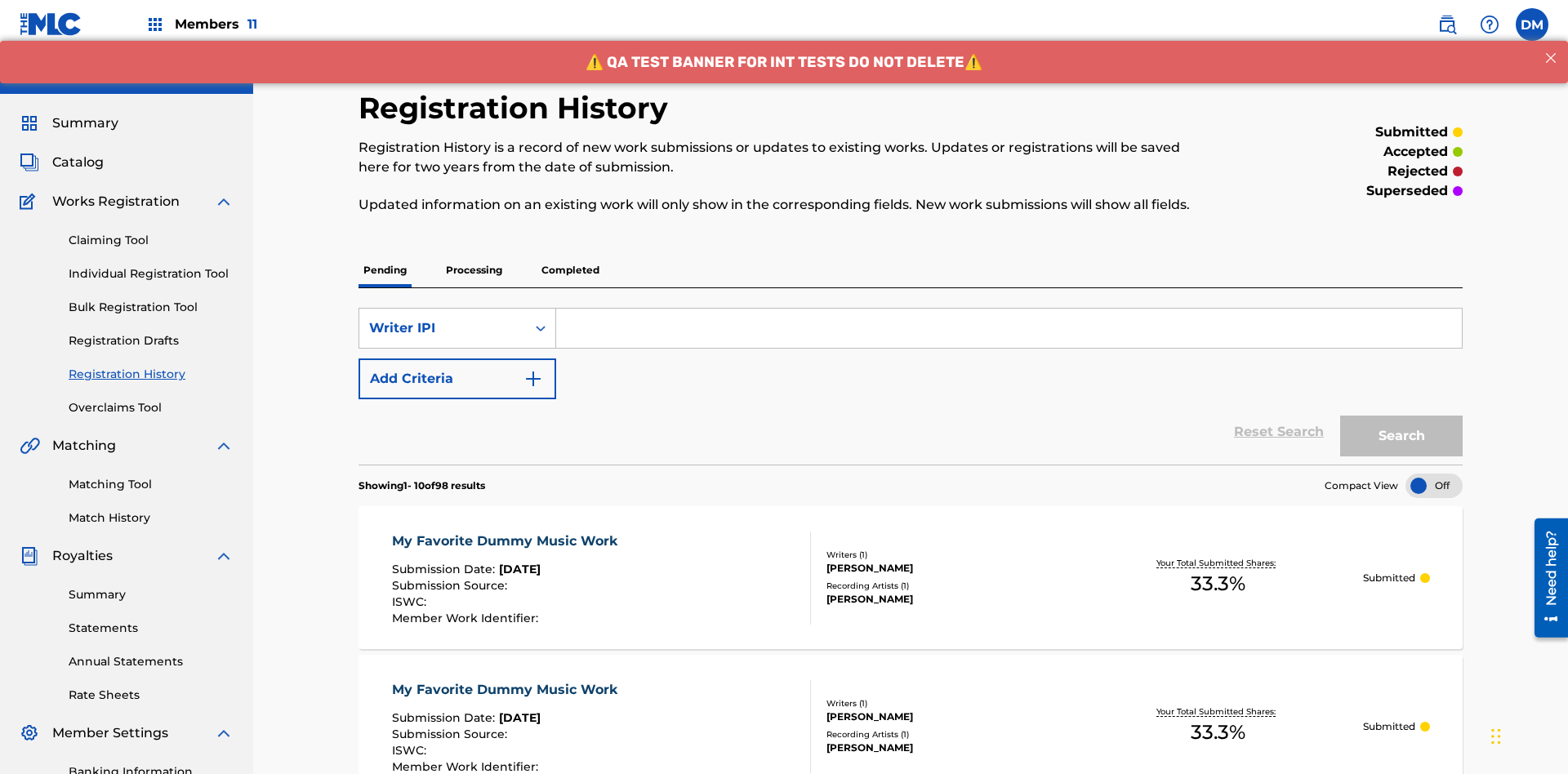
click at [1009, 308] on input "Search Form" at bounding box center [1009, 327] width 906 height 39
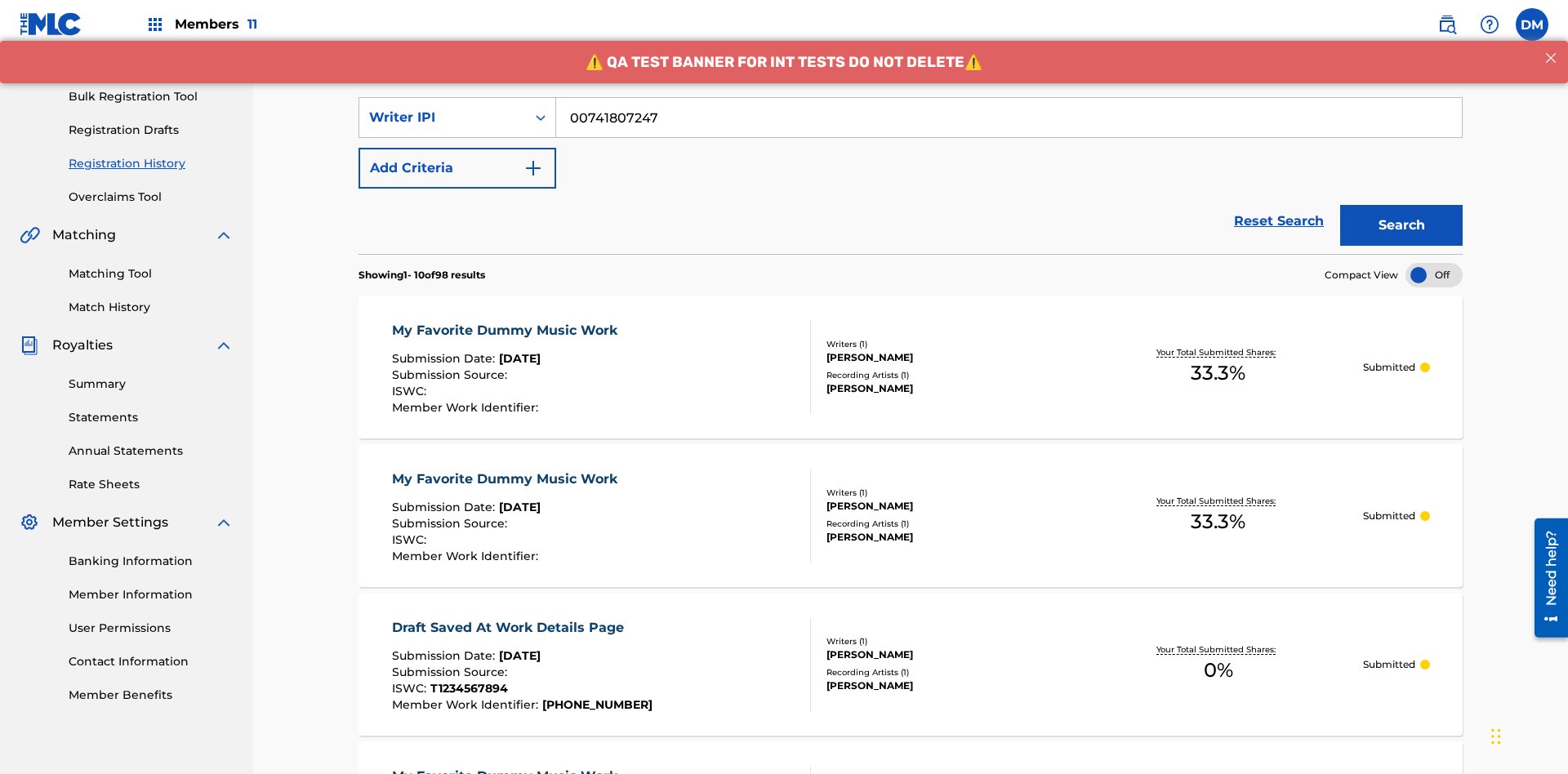
type input "00741807247"
click at [1402, 205] on button "Search" at bounding box center [1402, 225] width 123 height 41
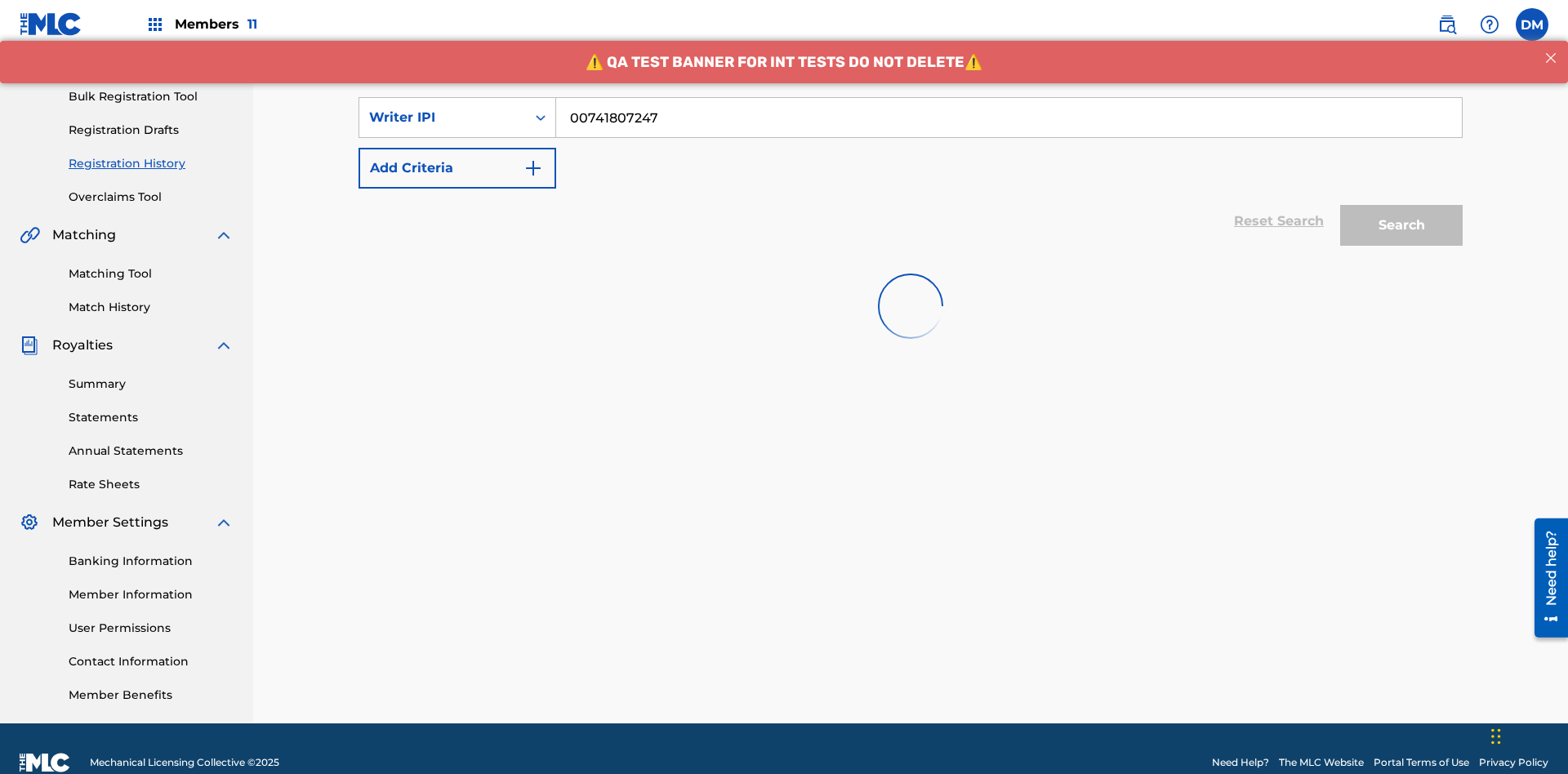
scroll to position [238, 0]
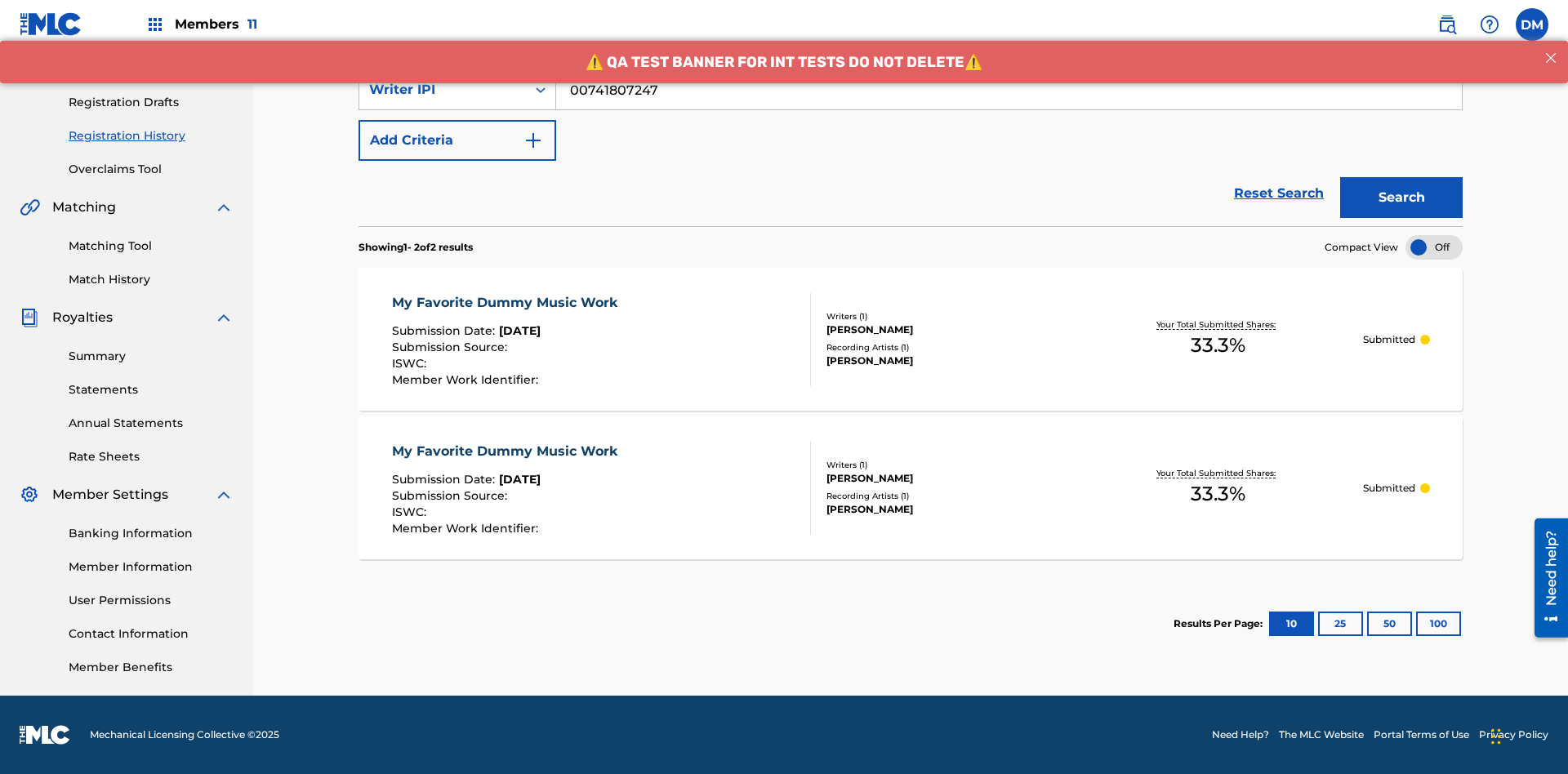
click at [506, 302] on div "My Favorite Dummy Music Work" at bounding box center [509, 303] width 234 height 19
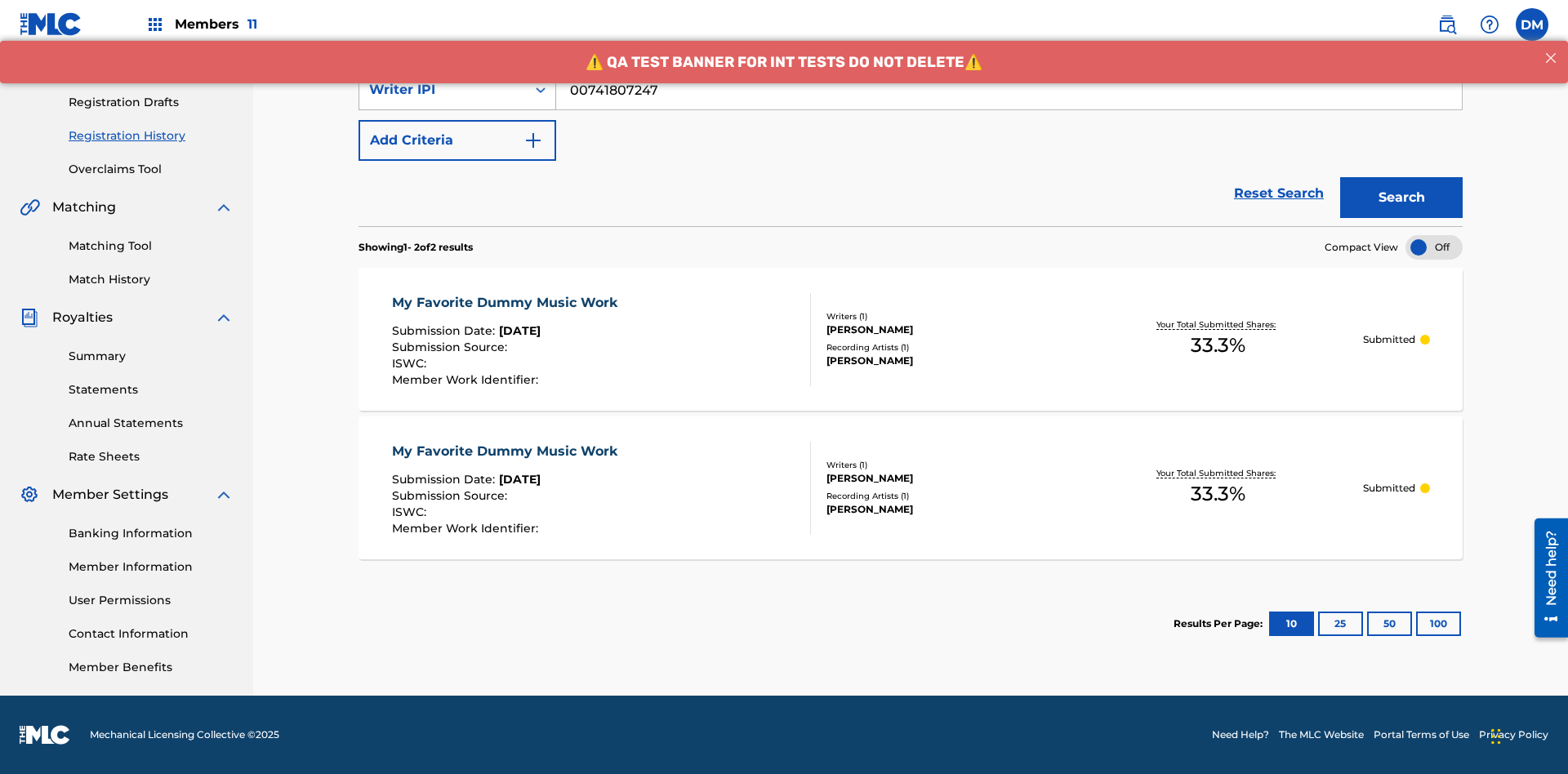
click at [442, 100] on div "Writer IPI" at bounding box center [442, 89] width 147 height 19
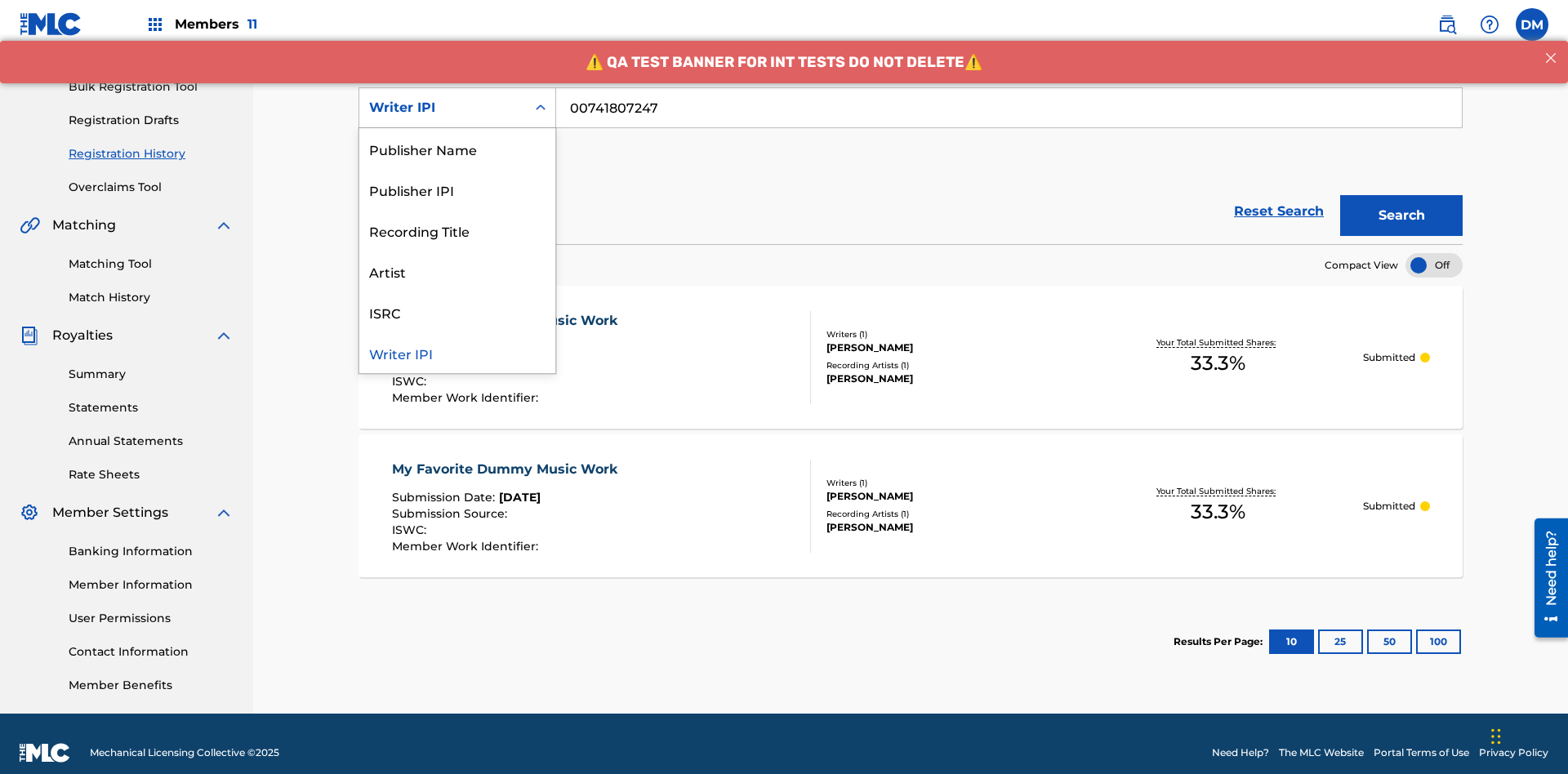
click at [457, 149] on div "Publisher Name" at bounding box center [457, 148] width 196 height 41
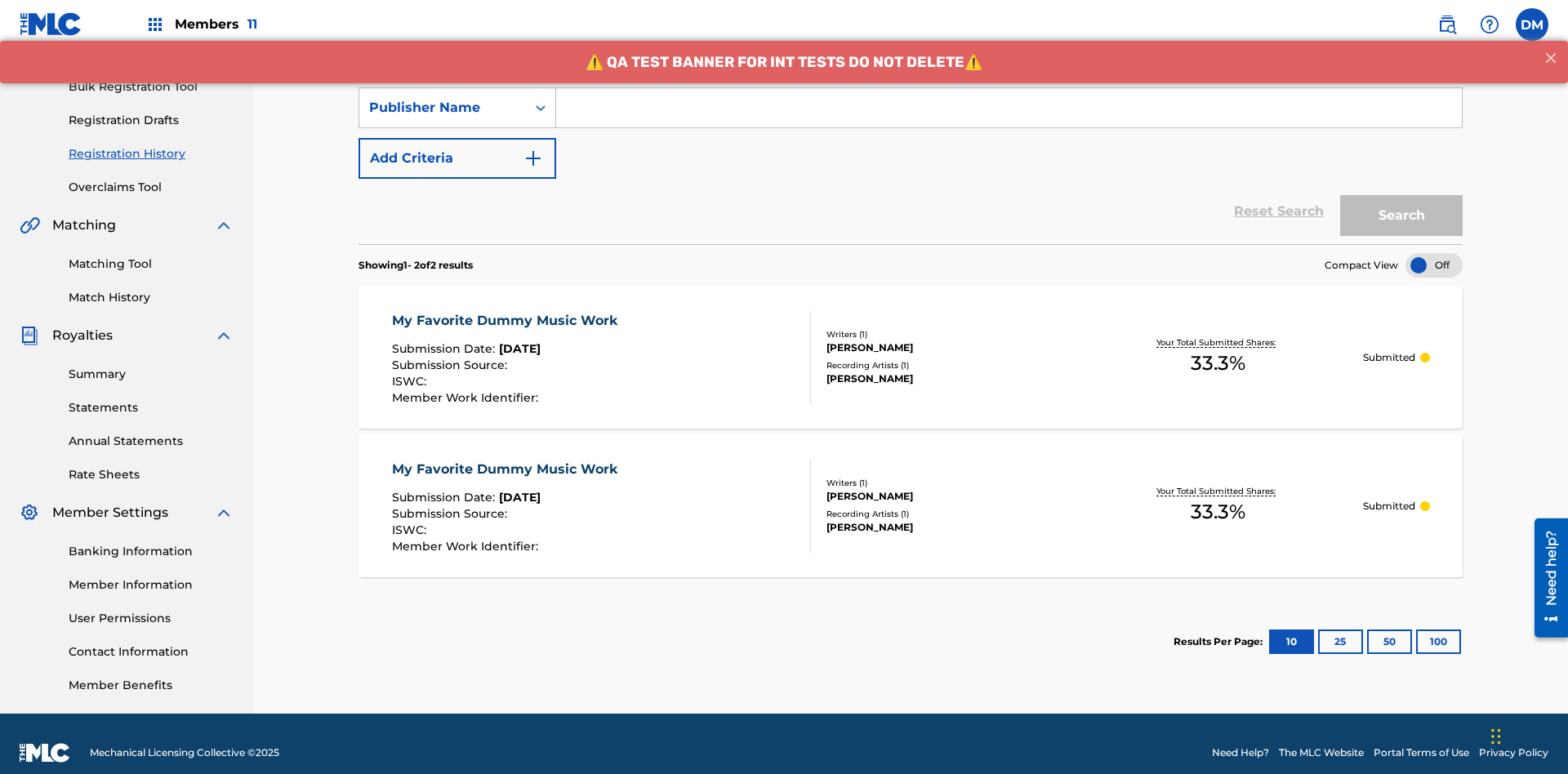
click at [1009, 117] on input "Search Form" at bounding box center [1009, 108] width 906 height 39
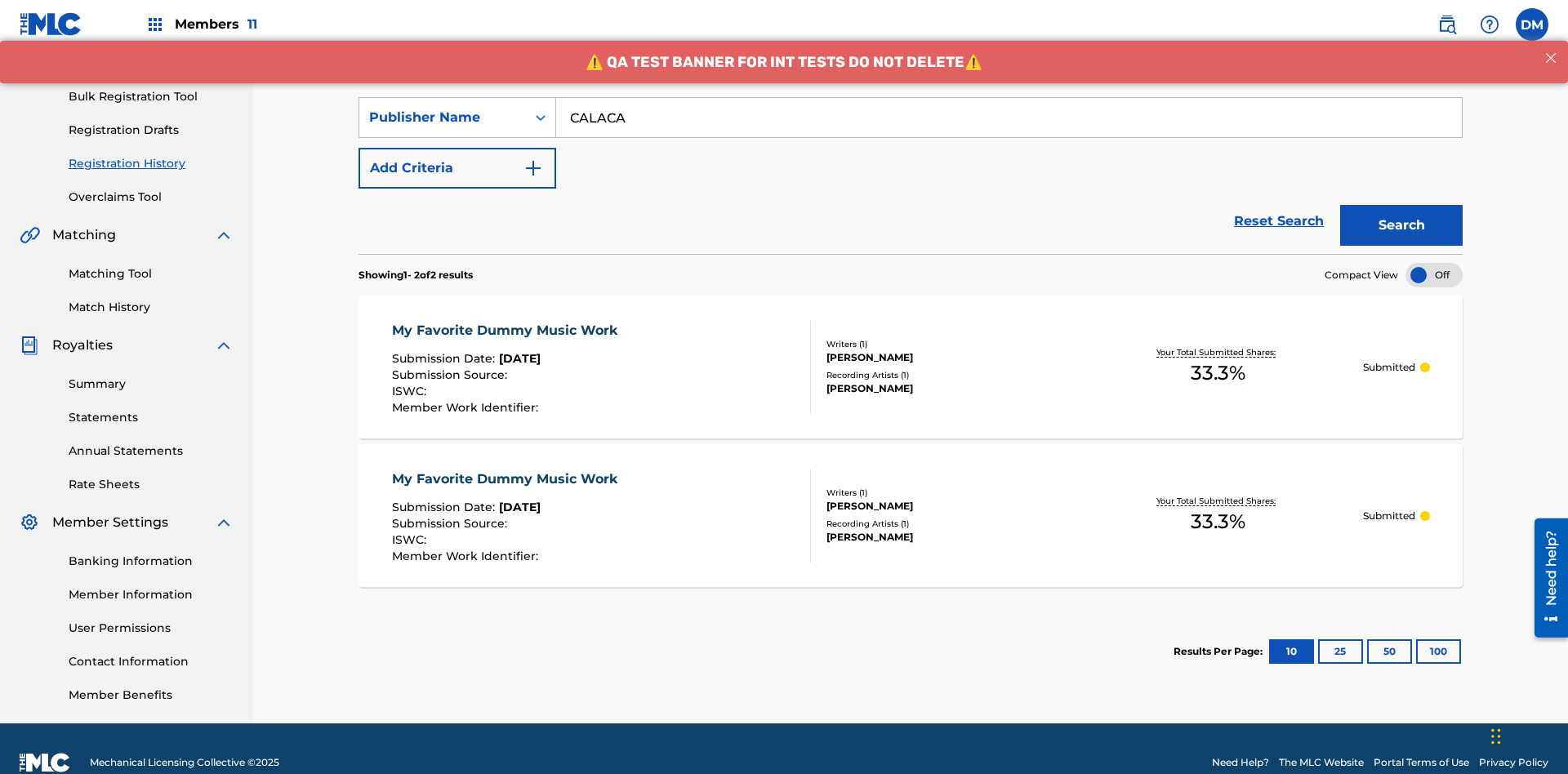
type input "CALACA"
click at [1402, 205] on button "Search" at bounding box center [1402, 225] width 123 height 41
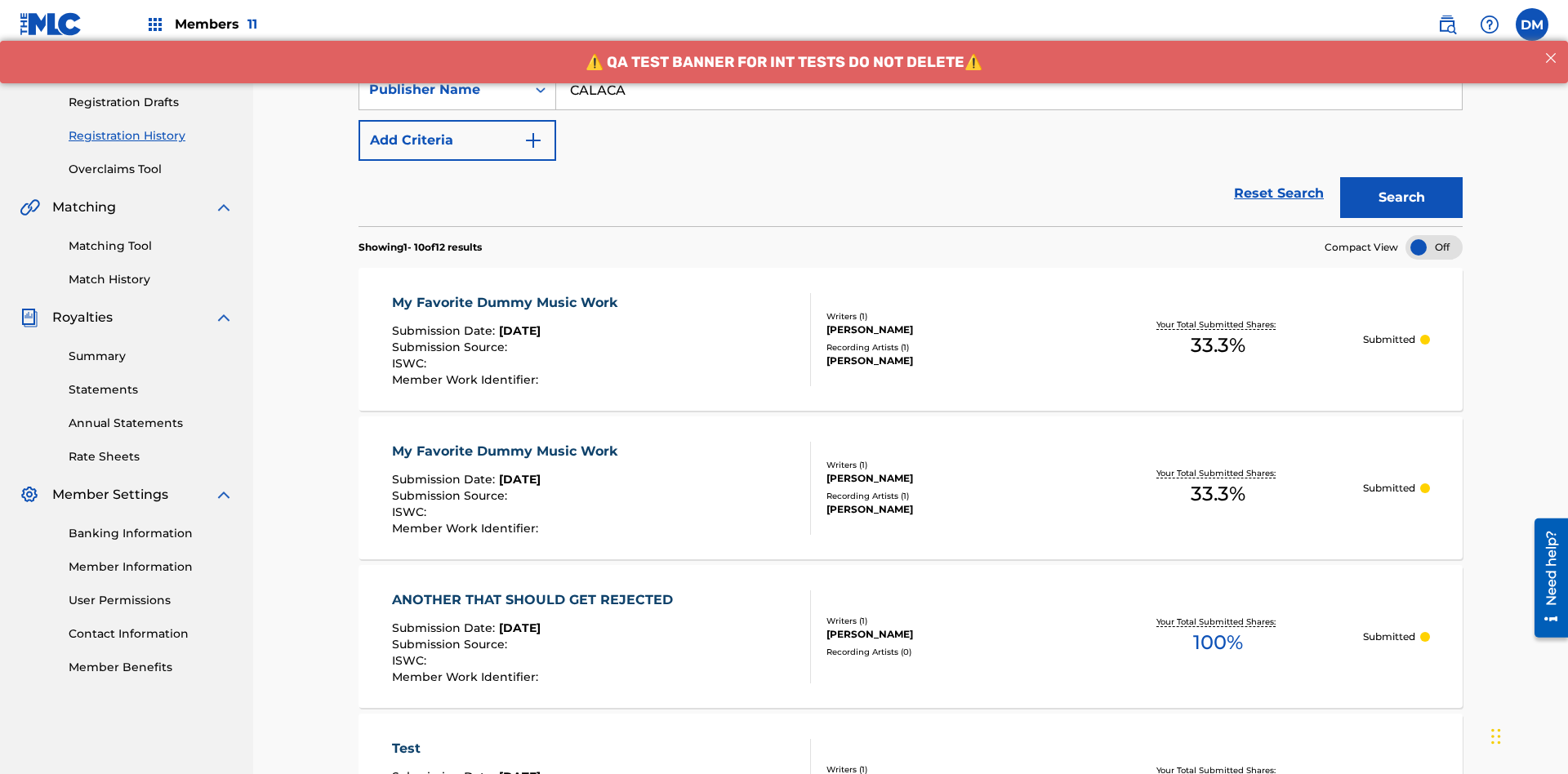
click at [506, 293] on div "My Favorite Dummy Music Work" at bounding box center [509, 303] width 234 height 19
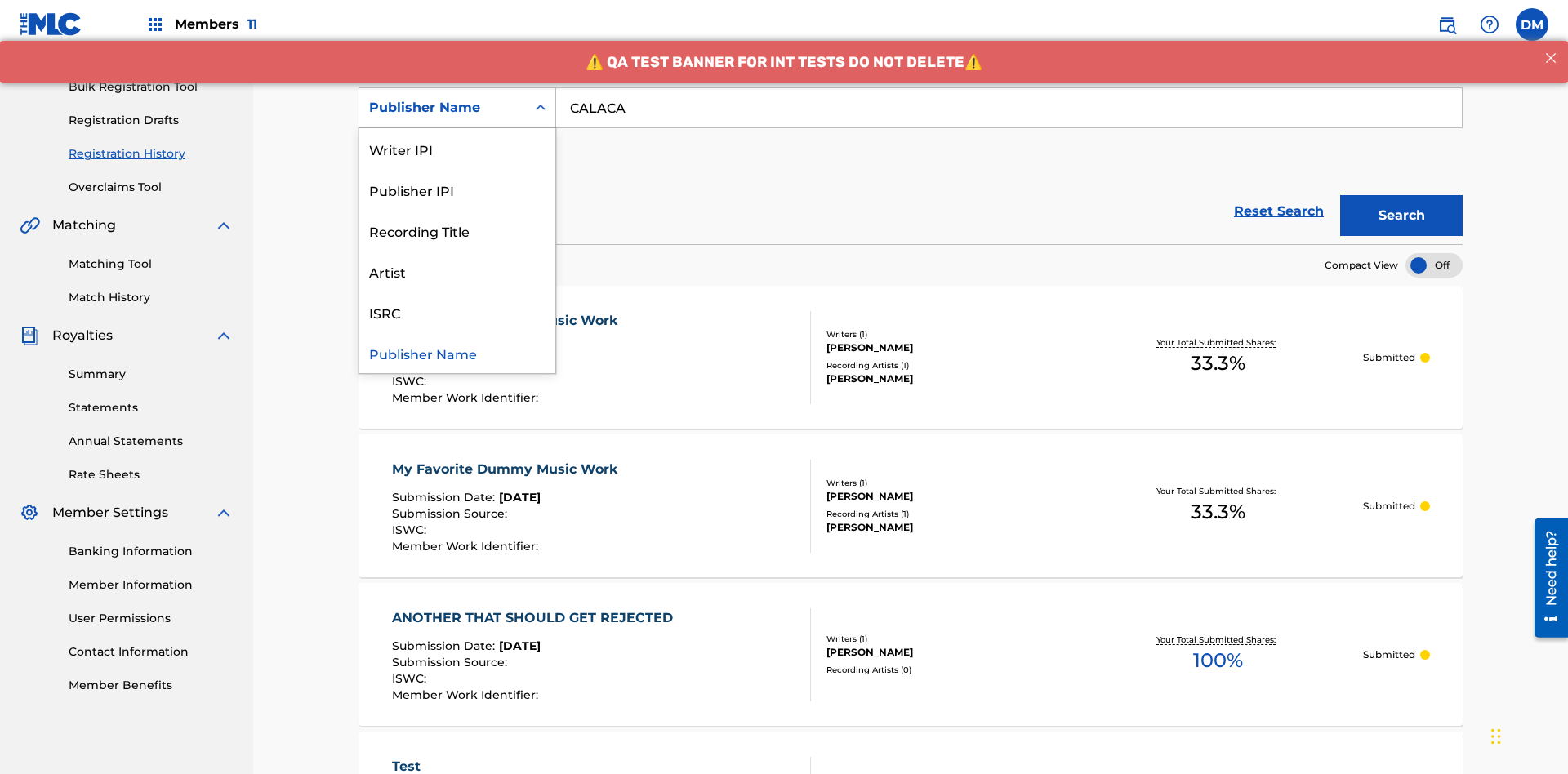
click at [457, 189] on div "Publisher IPI" at bounding box center [457, 189] width 196 height 41
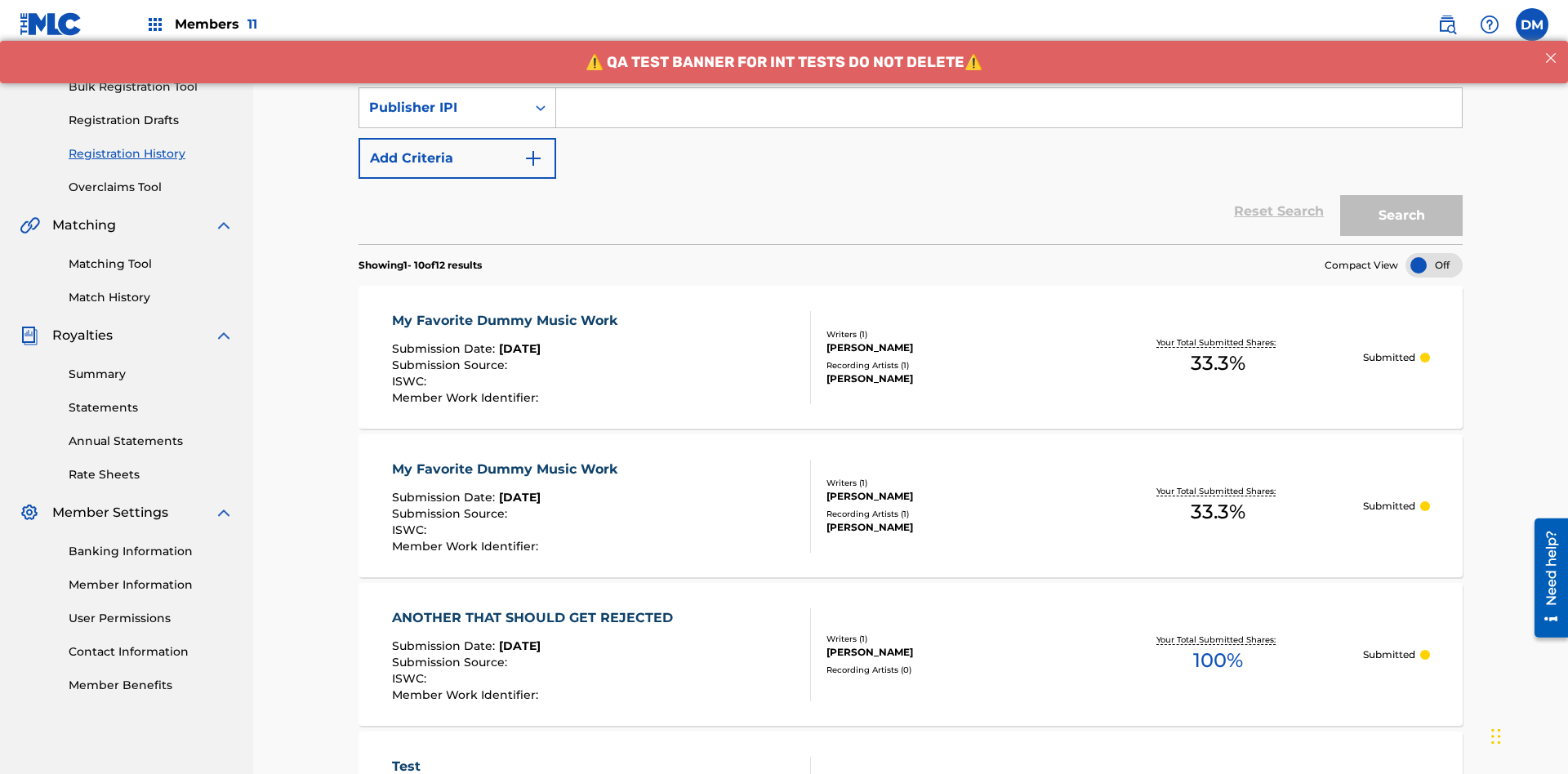
click at [1009, 117] on input "Search Form" at bounding box center [1009, 108] width 906 height 39
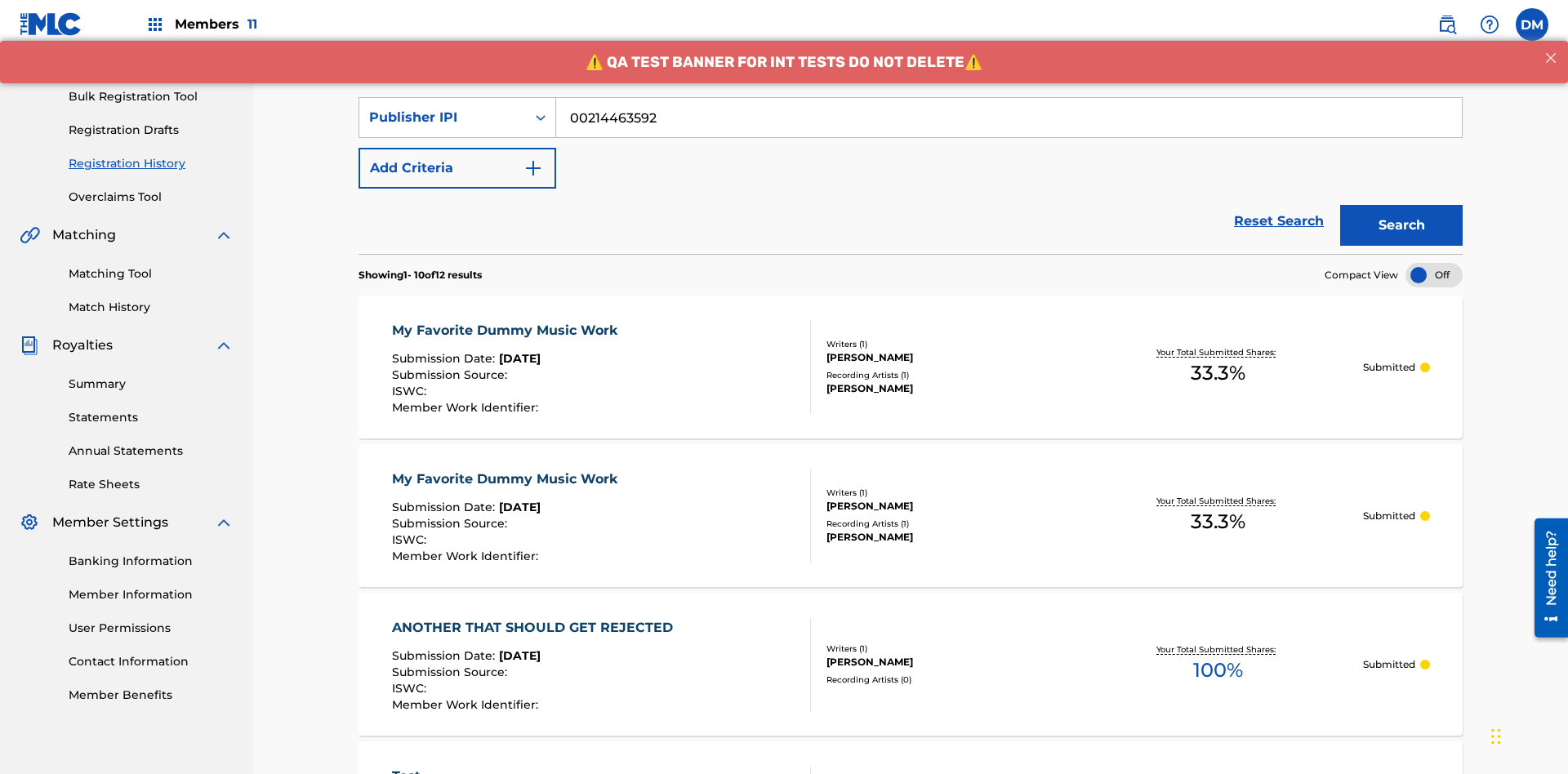
type input "00214463592"
click at [1402, 205] on button "Search" at bounding box center [1402, 225] width 123 height 41
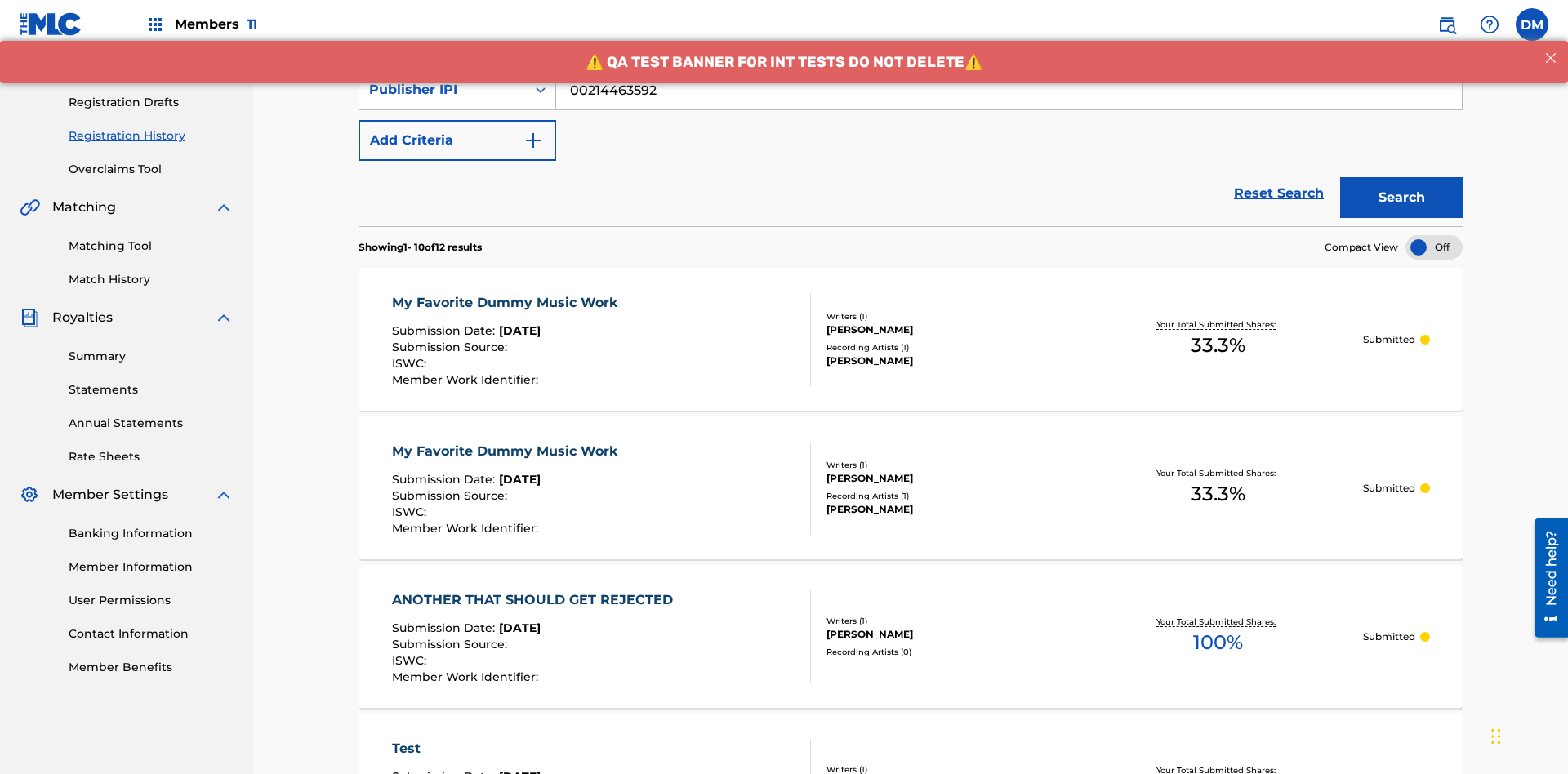
click at [506, 293] on div "My Favorite Dummy Music Work" at bounding box center [509, 303] width 234 height 19
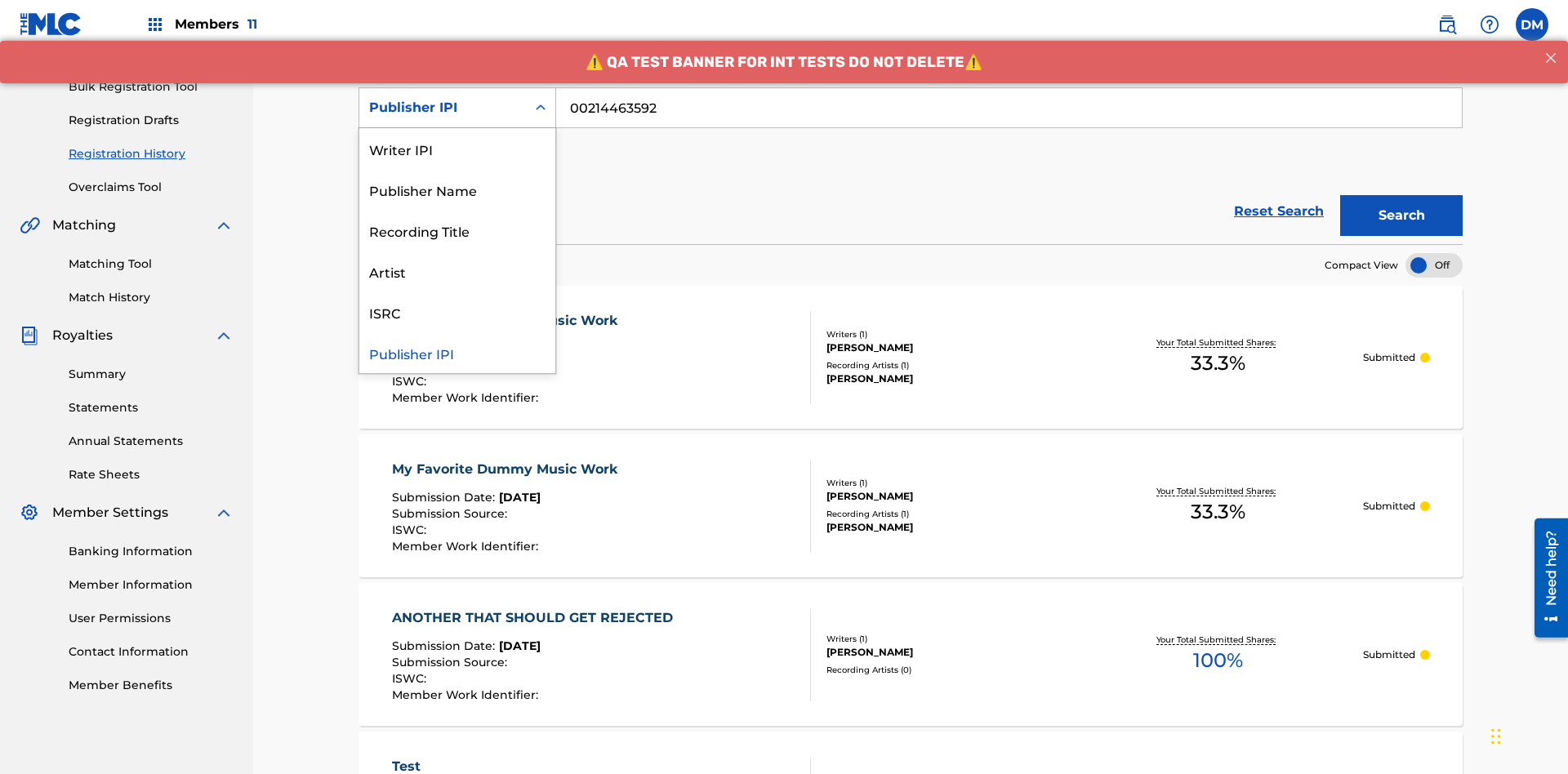
click at [457, 271] on div "Artist" at bounding box center [457, 271] width 196 height 41
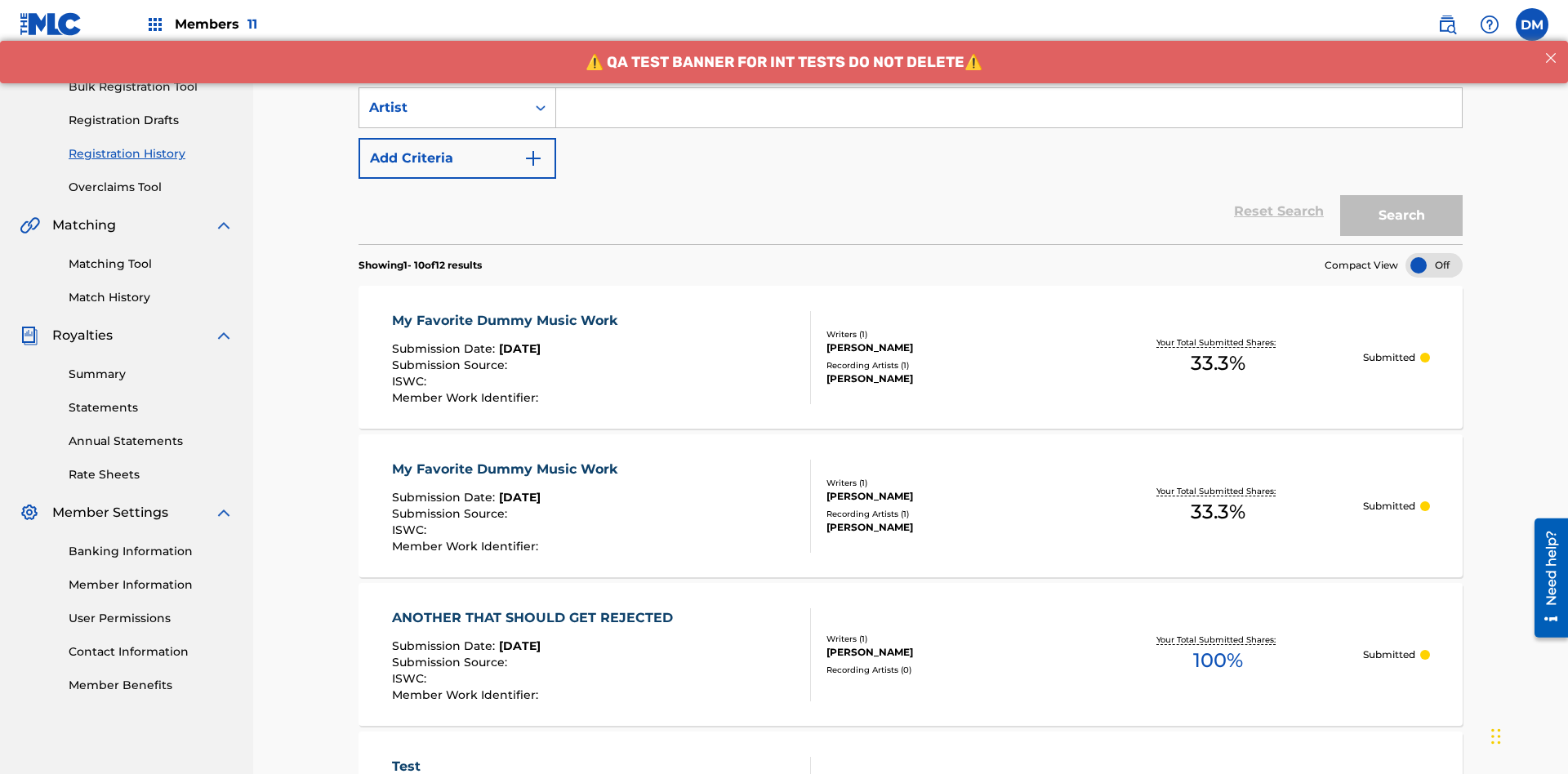
click at [1009, 117] on input "Search Form" at bounding box center [1009, 108] width 906 height 39
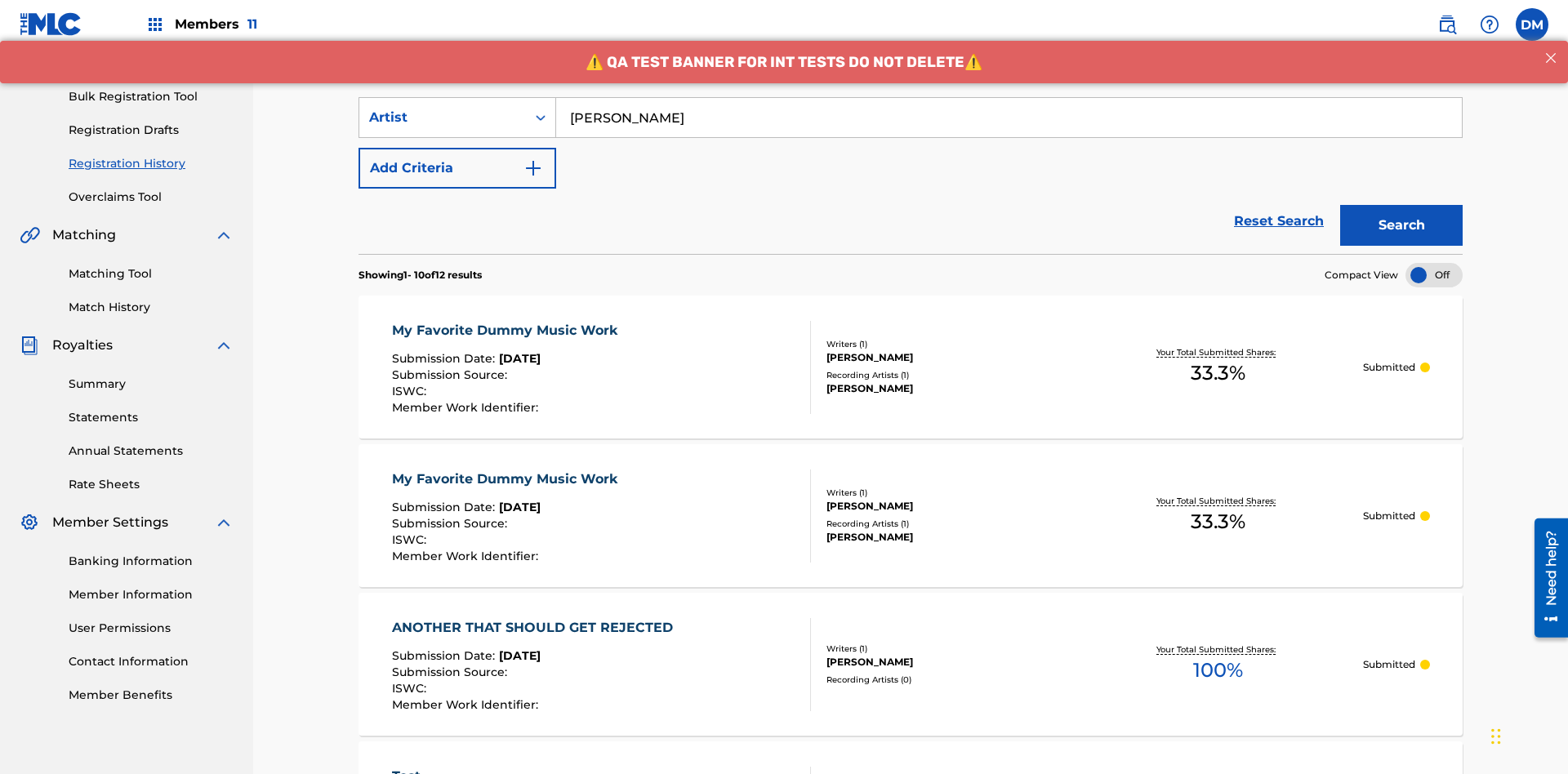
type input "[PERSON_NAME]"
click at [1402, 205] on button "Search" at bounding box center [1402, 225] width 123 height 41
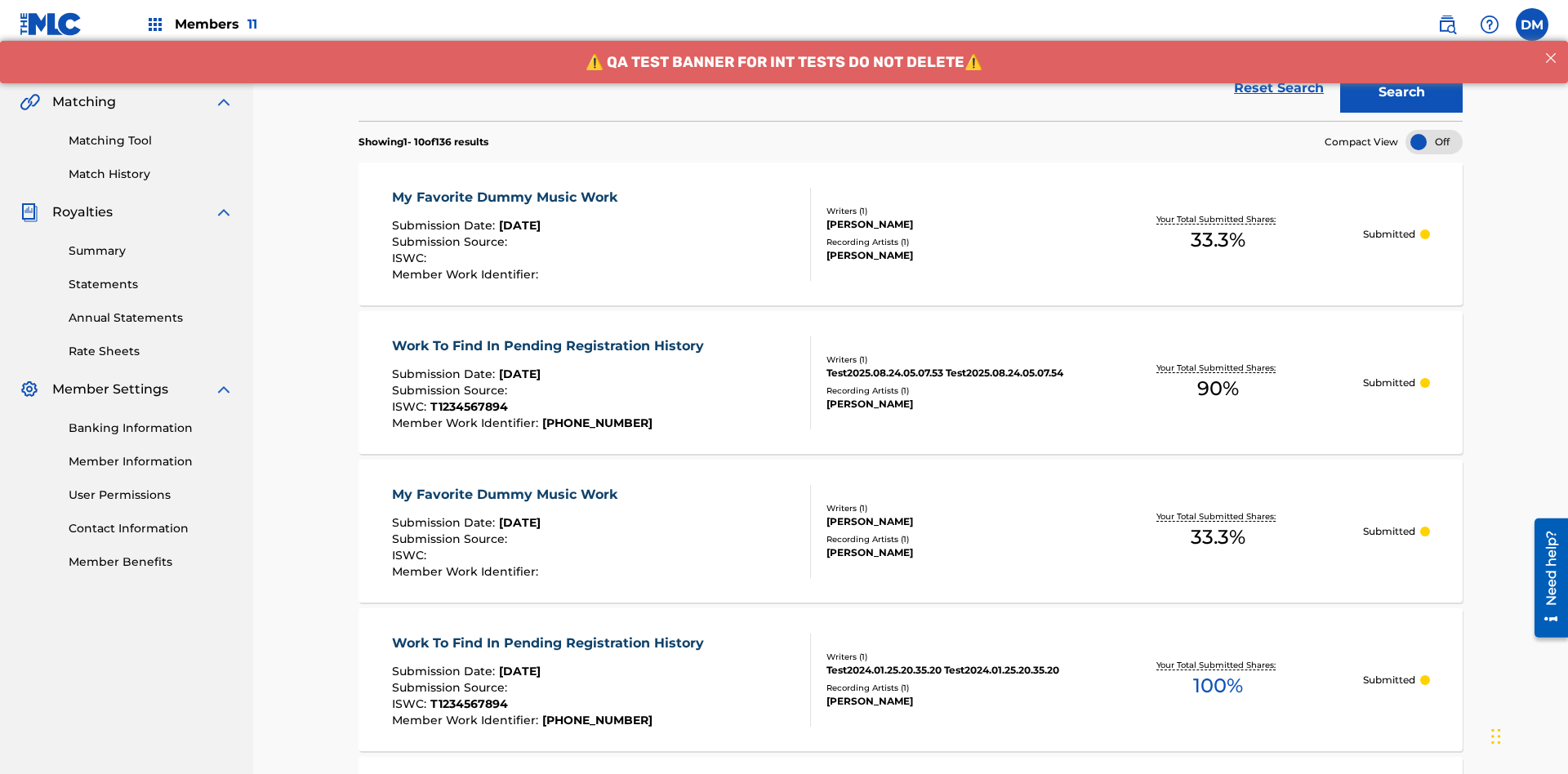
click at [506, 187] on div "My Favorite Dummy Music Work" at bounding box center [509, 197] width 234 height 19
